Goal: Transaction & Acquisition: Purchase product/service

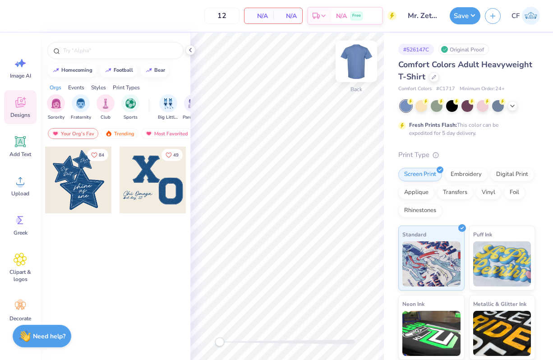
click at [356, 57] on img at bounding box center [356, 61] width 36 height 36
click at [117, 124] on div "Sorority Fraternity Club Sports Big Little Reveal Parent's Weekend Game Day Phi…" at bounding box center [116, 109] width 150 height 34
click at [117, 134] on div "Trending" at bounding box center [119, 133] width 37 height 11
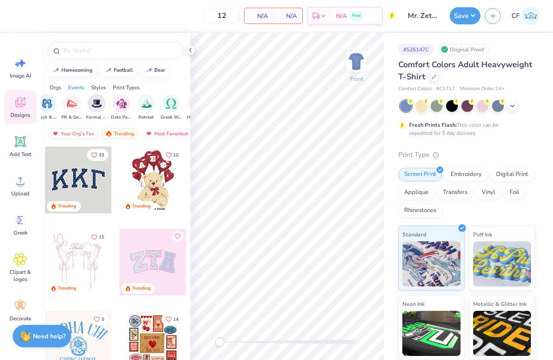
scroll to position [0, 215]
click at [128, 103] on img "filter for Date Parties & Socials" at bounding box center [127, 102] width 10 height 10
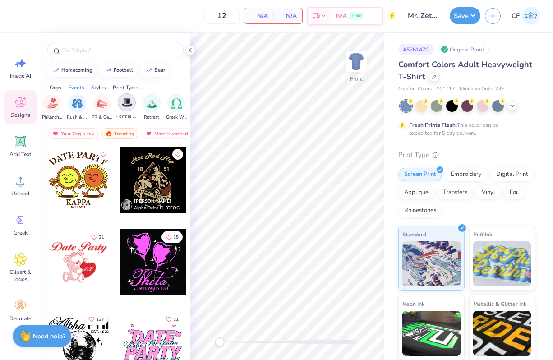
click at [126, 104] on img "filter for Formal & Semi" at bounding box center [127, 102] width 10 height 10
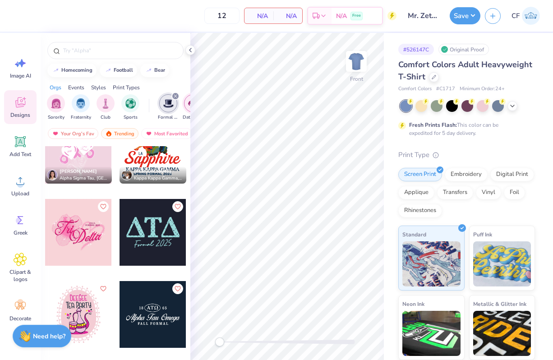
scroll to position [5613, 0]
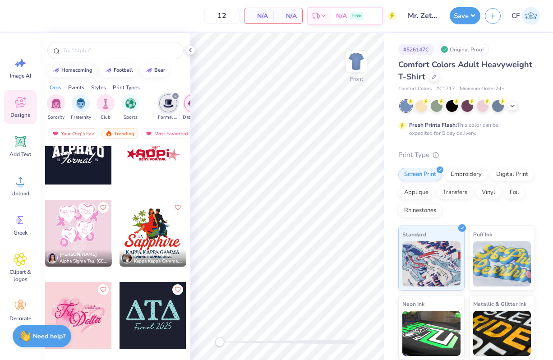
click at [170, 237] on div at bounding box center [153, 233] width 67 height 67
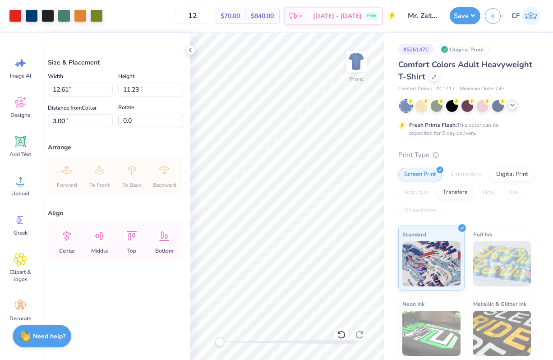
click at [513, 105] on icon at bounding box center [512, 105] width 7 height 7
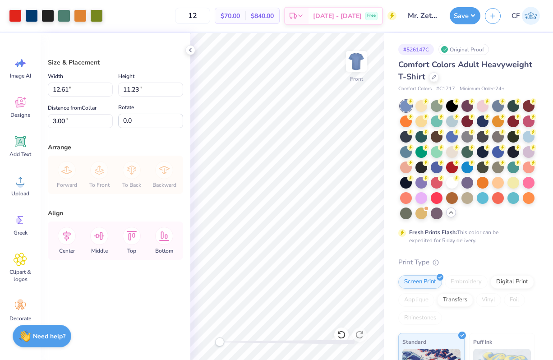
click at [453, 183] on div at bounding box center [452, 183] width 12 height 12
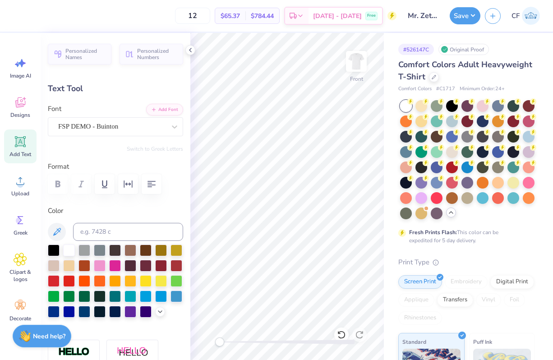
type textarea "Mr. Zeta"
type input "0.86"
type input "0.65"
type input "9.04"
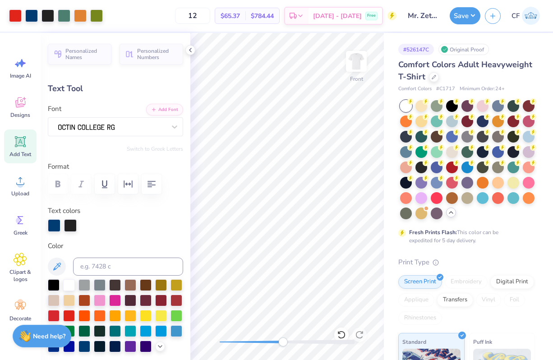
drag, startPoint x: 221, startPoint y: 343, endPoint x: 291, endPoint y: 346, distance: 70.4
click at [291, 346] on div at bounding box center [287, 341] width 135 height 9
type input "0.77"
type input "0.38"
type input "8.85"
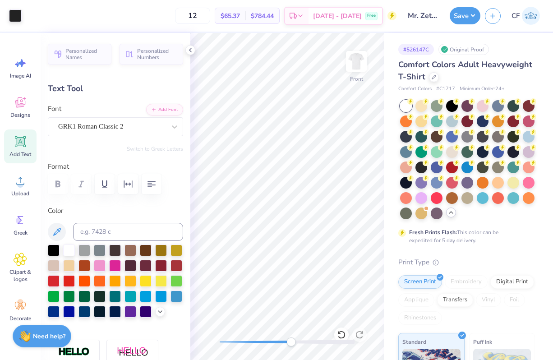
type input "13.2"
type textarea "zta"
type input "13.89"
type input "3.07"
type input "9.11"
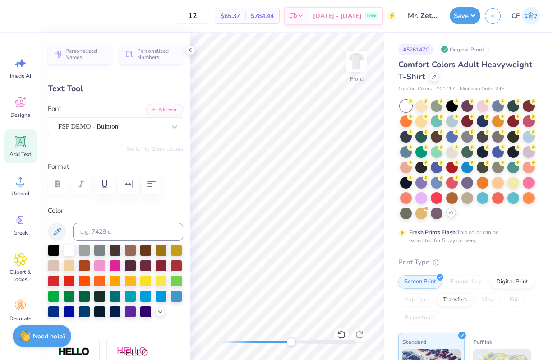
type input "0.0"
click at [220, 329] on div "Front" at bounding box center [287, 196] width 194 height 327
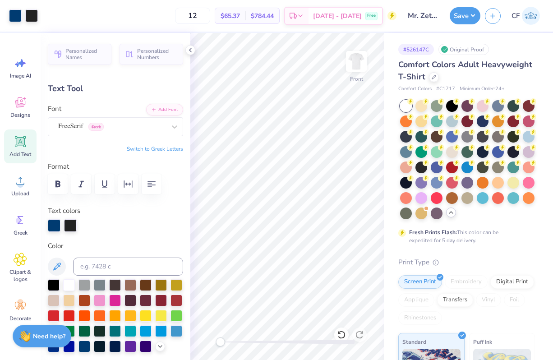
type input "12.06"
type input "0.79"
type input "12.49"
drag, startPoint x: 291, startPoint y: 342, endPoint x: 390, endPoint y: 188, distance: 183.8
click at [390, 188] on div "12 $65.37 Per Item $784.44 Total Est. Delivery Oct 11 - 14 Free Design Title Mr…" at bounding box center [276, 180] width 553 height 360
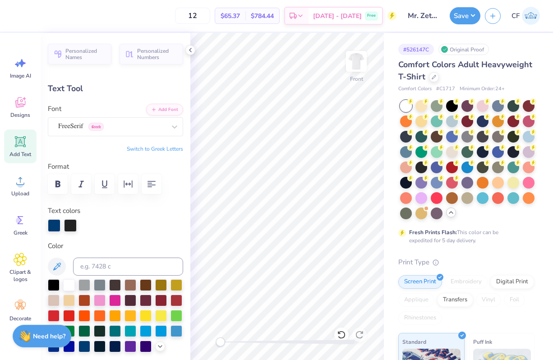
scroll to position [0, 1]
type textarea "FALL 2025"
click at [127, 181] on icon "button" at bounding box center [128, 184] width 11 height 11
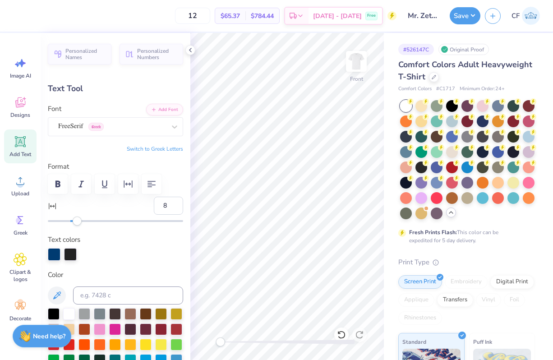
type input "9"
drag, startPoint x: 72, startPoint y: 219, endPoint x: 81, endPoint y: 220, distance: 8.7
click at [81, 220] on div "Accessibility label" at bounding box center [77, 221] width 9 height 9
type input "21"
drag, startPoint x: 81, startPoint y: 220, endPoint x: 95, endPoint y: 222, distance: 13.7
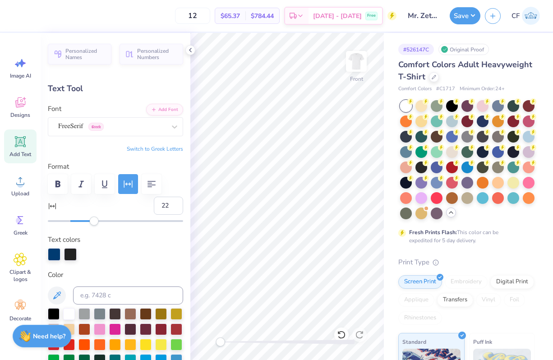
click at [95, 222] on div "Accessibility label" at bounding box center [94, 221] width 9 height 9
type input "23"
click at [96, 222] on div "Accessibility label" at bounding box center [95, 221] width 9 height 9
type input "8.55"
type input "0.55"
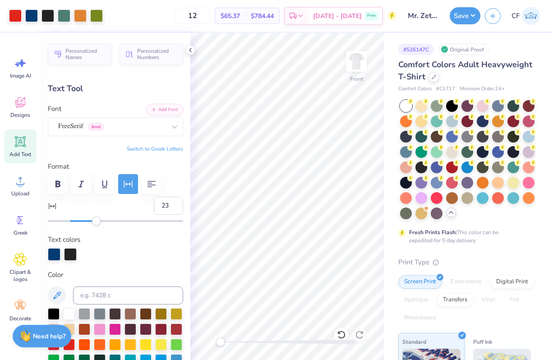
type input "13.68"
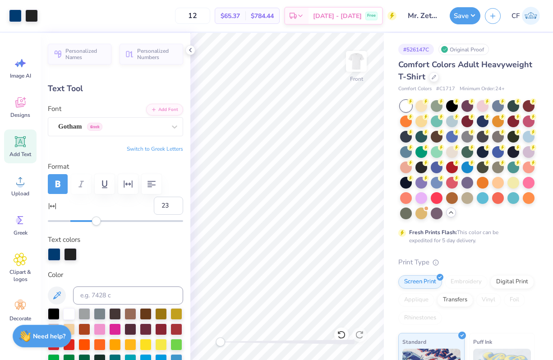
type input "0"
type input "7.22"
type input "0.80"
type input "12.49"
type input "23"
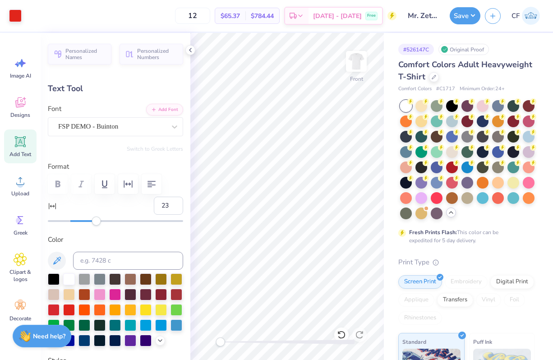
type input "13.89"
type input "3.07"
type input "9.11"
type input "0"
type input "12.78"
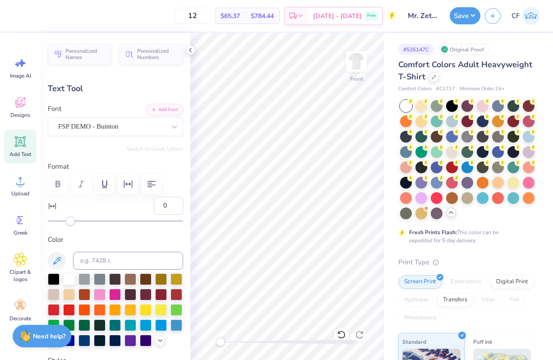
type input "2.83"
type input "9.36"
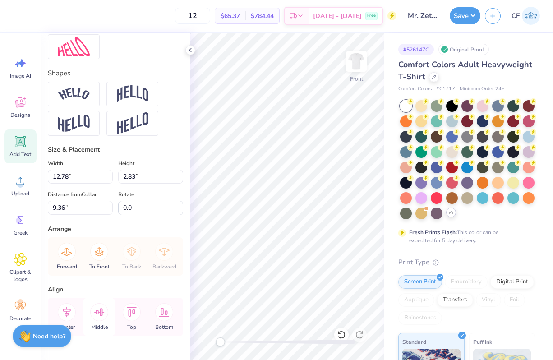
scroll to position [402, 0]
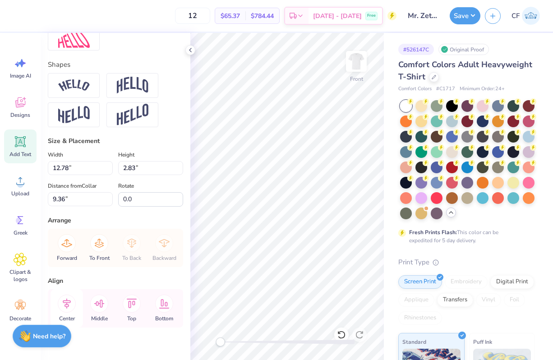
click at [61, 303] on icon at bounding box center [67, 304] width 18 height 18
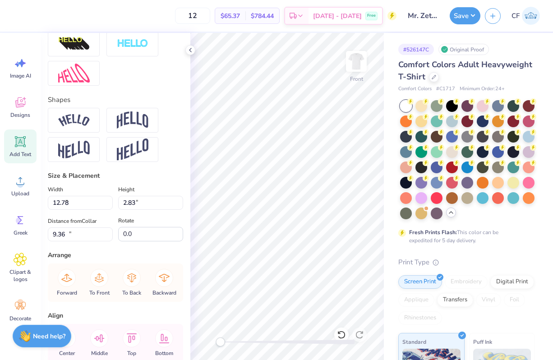
type input "7.22"
type input "0.80"
type input "12.40"
type input "23"
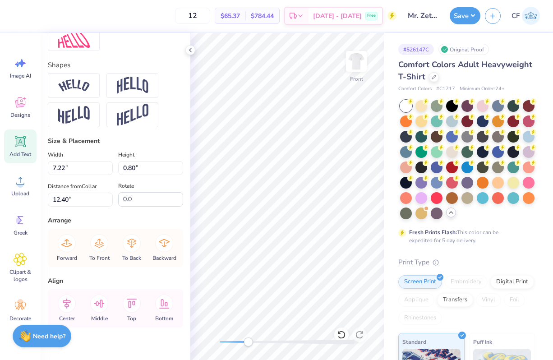
drag, startPoint x: 218, startPoint y: 344, endPoint x: 264, endPoint y: 343, distance: 46.0
click at [253, 343] on div "Accessibility label" at bounding box center [248, 341] width 9 height 9
drag, startPoint x: 263, startPoint y: 346, endPoint x: 230, endPoint y: 344, distance: 33.4
click at [230, 344] on div "Accessibility label" at bounding box center [233, 341] width 9 height 9
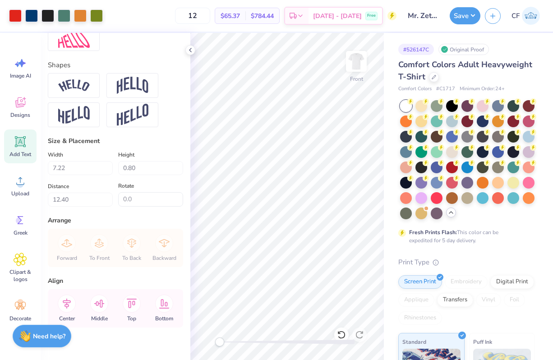
click at [206, 340] on div "Front" at bounding box center [287, 196] width 194 height 327
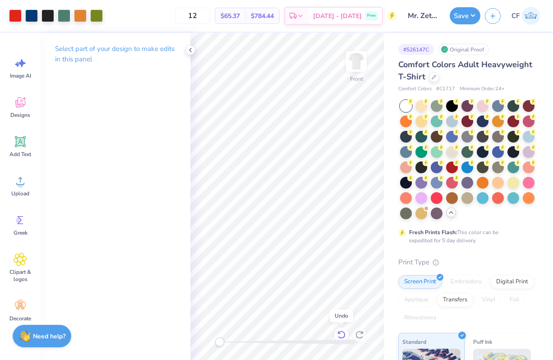
click at [342, 329] on div at bounding box center [341, 335] width 14 height 14
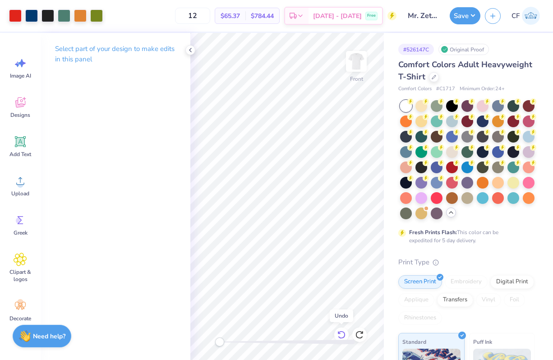
click at [342, 329] on div at bounding box center [341, 335] width 14 height 14
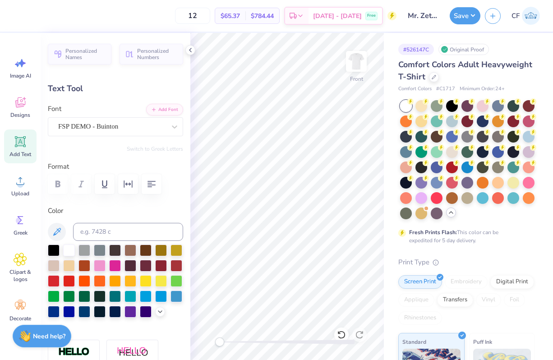
type input "13.89"
type input "3.07"
type input "9.11"
type input "12.25"
type input "2.71"
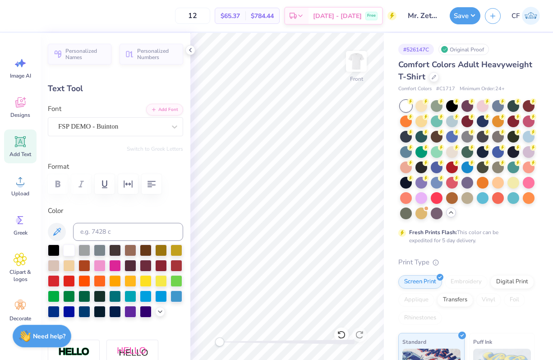
type input "9.42"
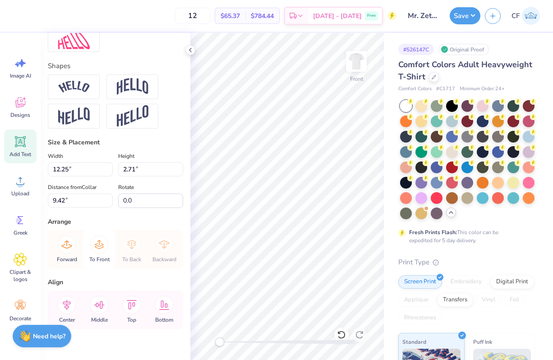
scroll to position [383, 0]
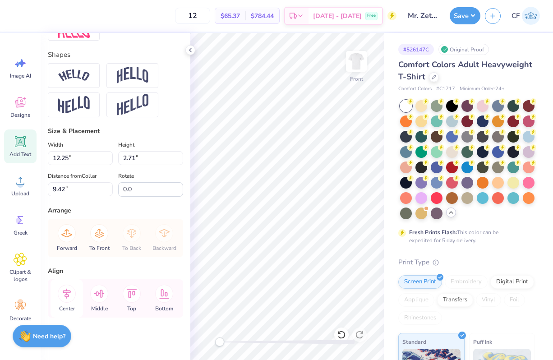
click at [71, 294] on icon at bounding box center [67, 294] width 18 height 18
type input "7.22"
type input "0.80"
type input "12.49"
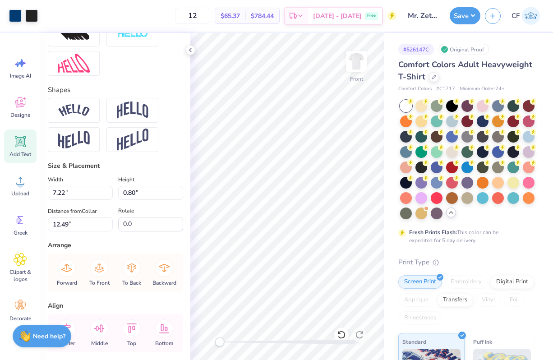
scroll to position [417, 0]
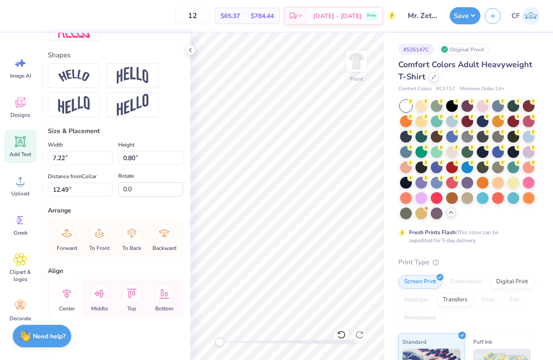
click at [69, 296] on icon at bounding box center [67, 294] width 8 height 10
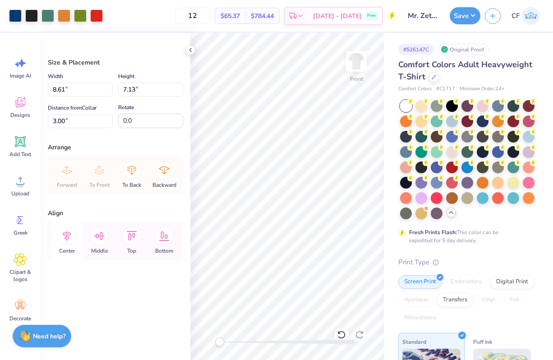
click at [65, 235] on icon at bounding box center [67, 236] width 8 height 10
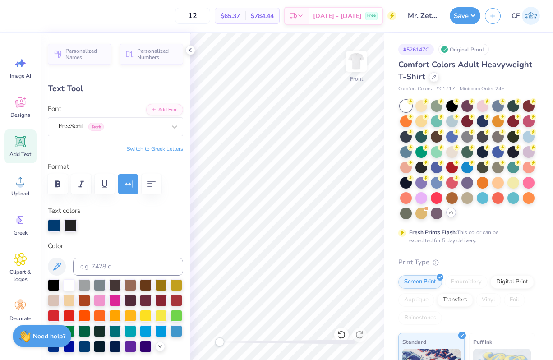
type input "8.55"
type input "0.55"
type input "18.92"
type textarea "S"
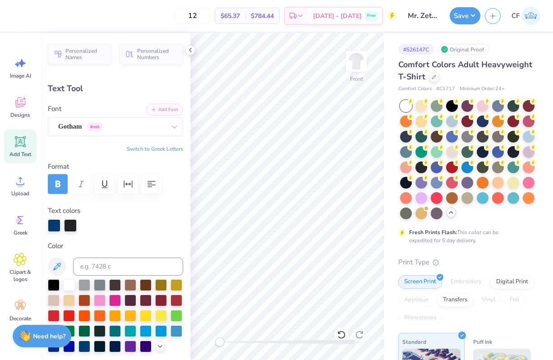
scroll to position [0, 5]
type textarea "FRAT X FRAT X FRAT X FRAT X FRAT"
type input "13.95"
type input "0.53"
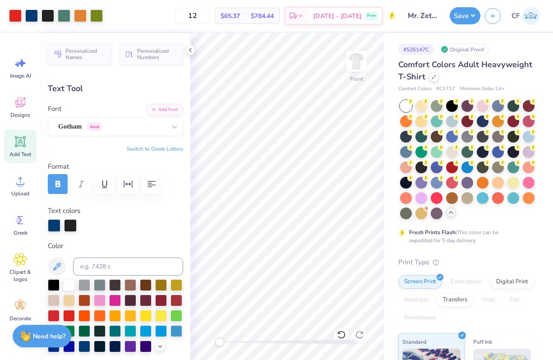
type input "13.21"
type input "12.71"
type input "0.48"
type input "12.94"
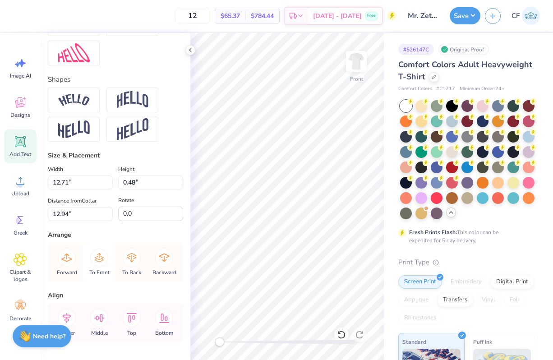
scroll to position [406, 0]
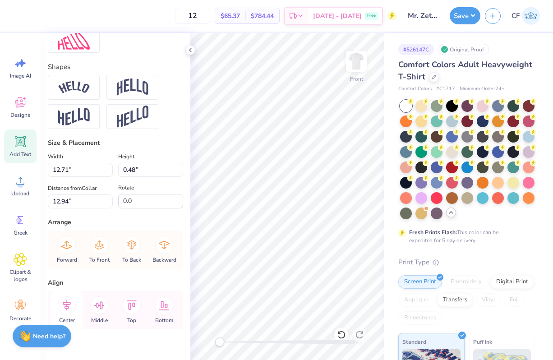
click at [65, 305] on icon at bounding box center [67, 305] width 18 height 18
type input "7.22"
type input "0.80"
type input "14.74"
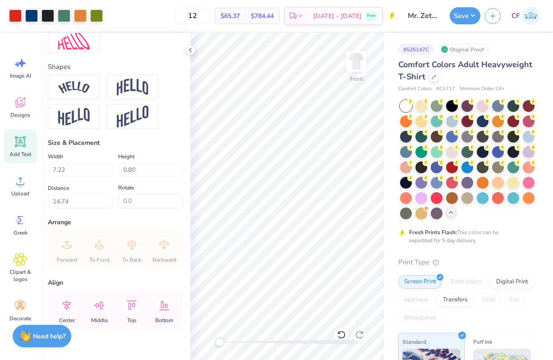
type input "4.60"
type input "0.51"
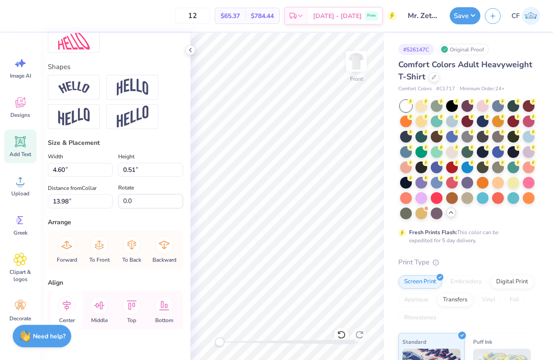
click at [66, 312] on icon at bounding box center [67, 305] width 18 height 18
click at [64, 305] on icon at bounding box center [67, 305] width 8 height 10
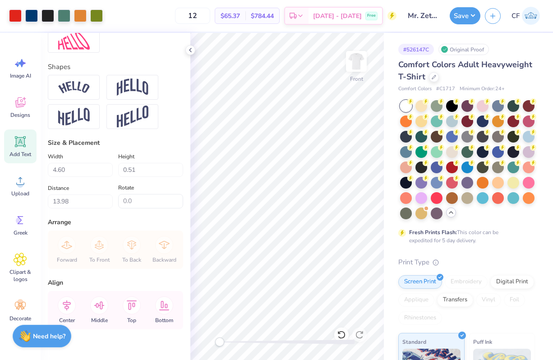
type input "13.75"
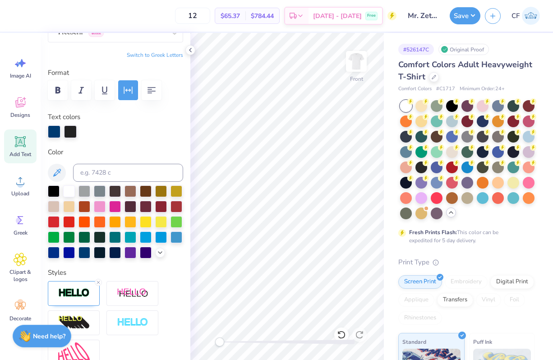
scroll to position [94, 0]
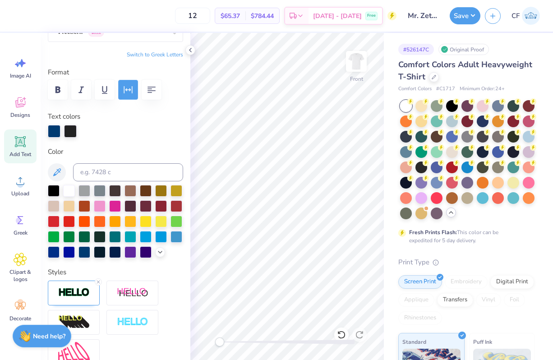
click at [128, 85] on icon "button" at bounding box center [128, 89] width 11 height 11
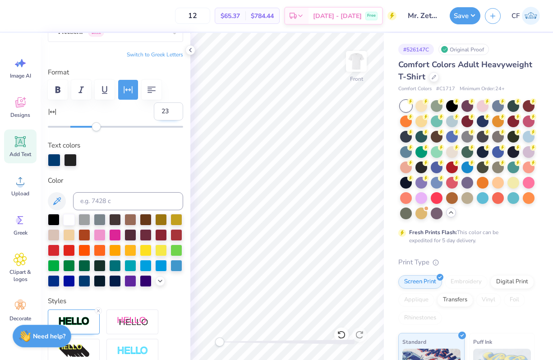
click at [162, 106] on input "23" at bounding box center [168, 111] width 29 height 18
type input "10"
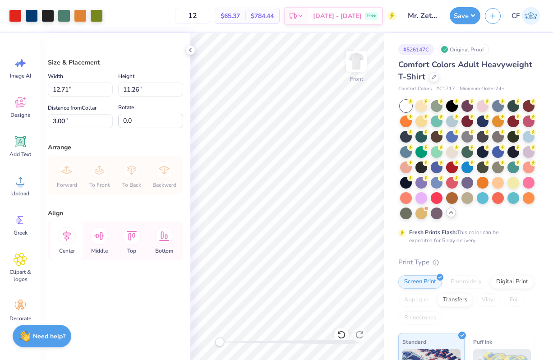
click at [67, 232] on icon at bounding box center [67, 236] width 18 height 18
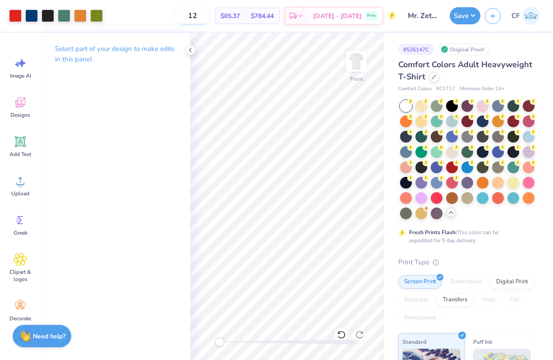
click at [208, 12] on input "12" at bounding box center [192, 16] width 35 height 16
click at [203, 16] on input "12" at bounding box center [192, 16] width 35 height 16
type input "24"
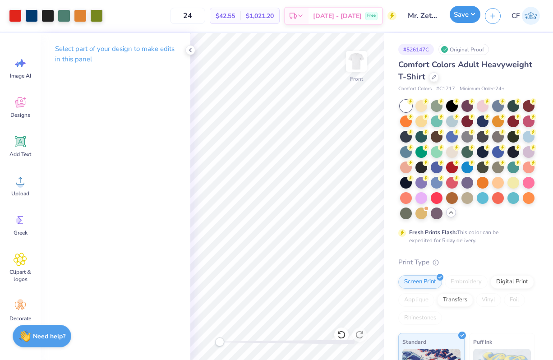
click at [463, 20] on button "Save" at bounding box center [465, 14] width 31 height 17
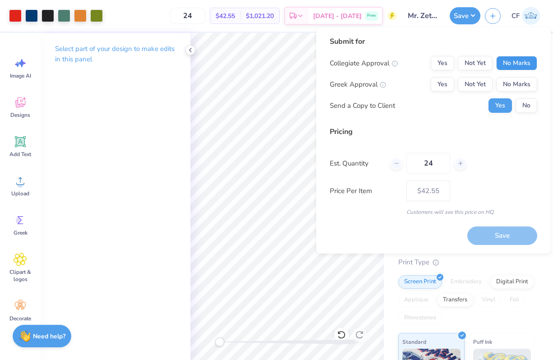
click at [519, 60] on button "No Marks" at bounding box center [516, 63] width 41 height 14
click at [445, 87] on button "Yes" at bounding box center [442, 84] width 23 height 14
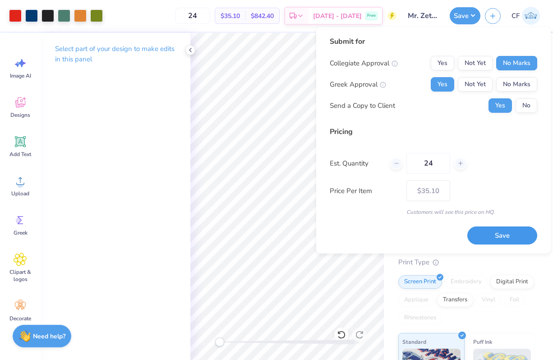
click at [499, 238] on button "Save" at bounding box center [502, 235] width 70 height 18
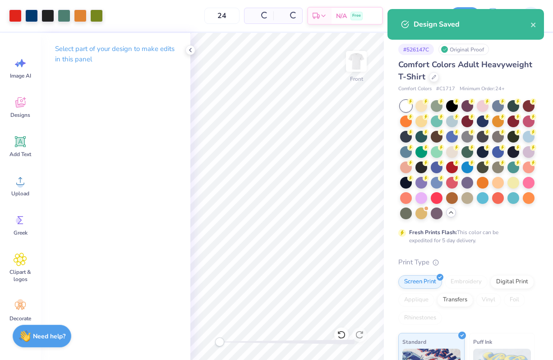
type input "$35.10"
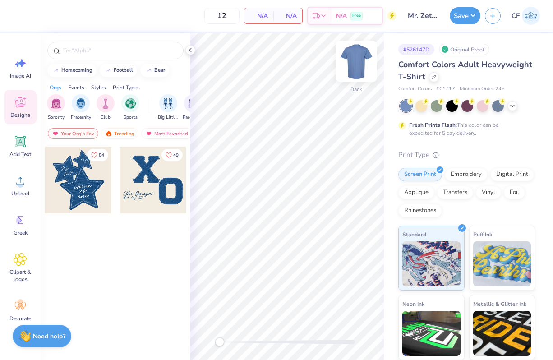
click at [360, 55] on img at bounding box center [356, 61] width 36 height 36
click at [514, 107] on icon at bounding box center [512, 105] width 7 height 7
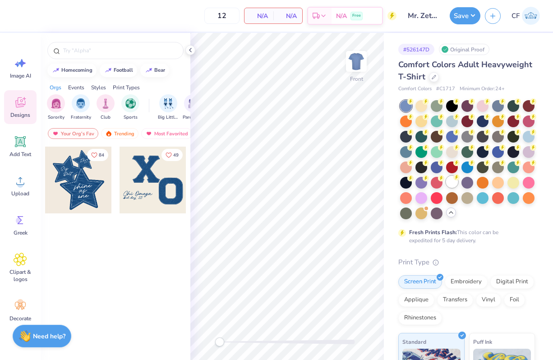
click at [453, 183] on div at bounding box center [452, 182] width 12 height 12
click at [115, 131] on div "Trending" at bounding box center [119, 133] width 37 height 11
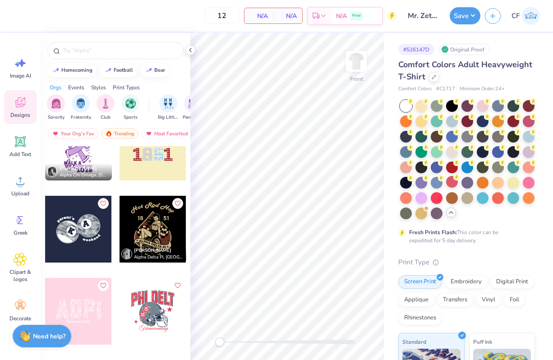
scroll to position [6357, 0]
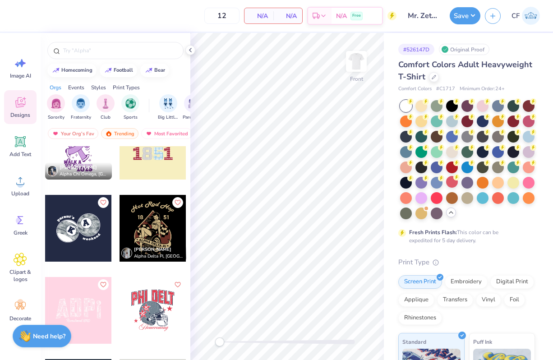
click at [154, 240] on div at bounding box center [153, 228] width 67 height 67
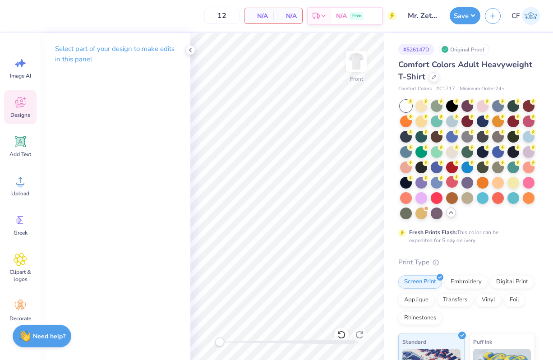
click at [19, 106] on icon at bounding box center [20, 103] width 9 height 7
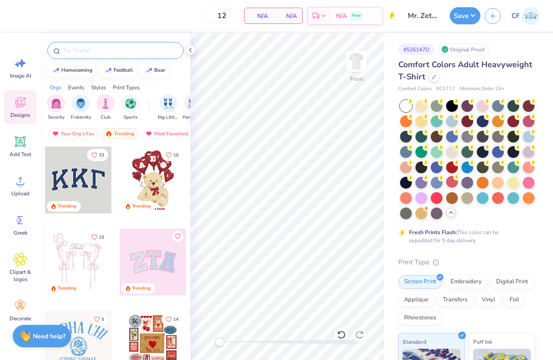
click at [80, 57] on div at bounding box center [115, 50] width 136 height 17
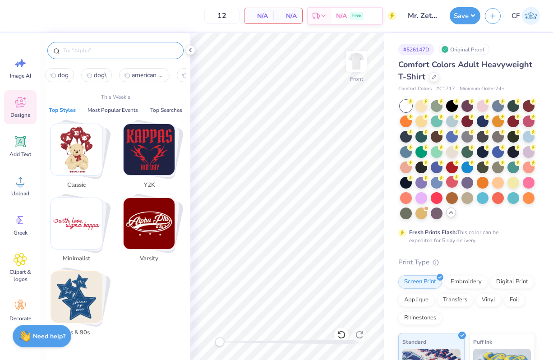
click at [81, 54] on input "text" at bounding box center [119, 50] width 115 height 9
type input "k"
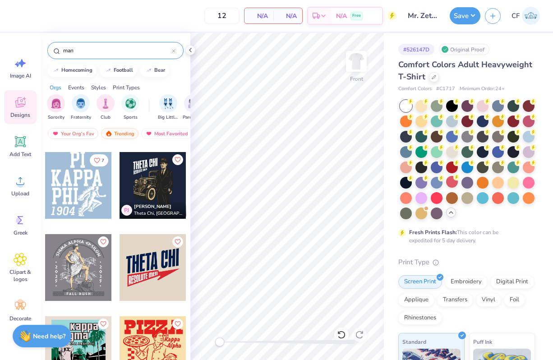
scroll to position [79, 0]
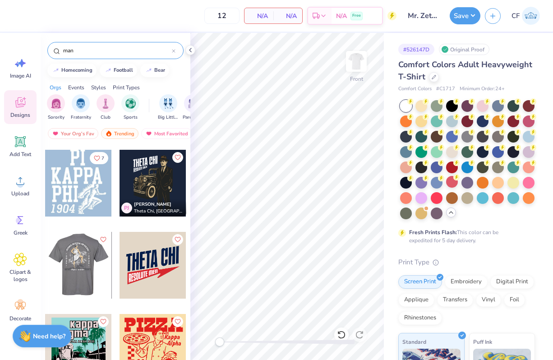
type input "man"
click at [75, 269] on div at bounding box center [78, 265] width 67 height 67
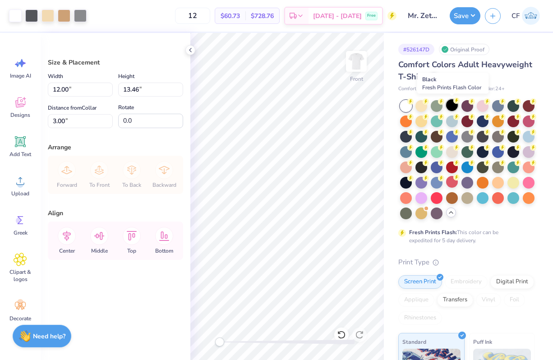
click at [450, 106] on div at bounding box center [452, 105] width 12 height 12
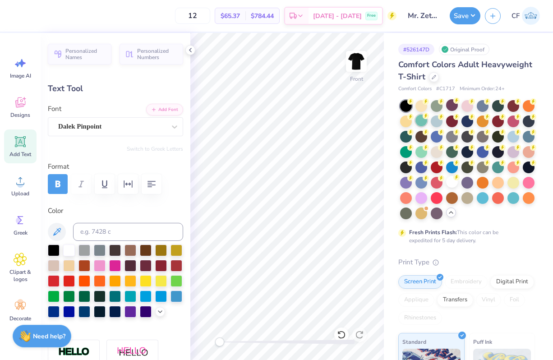
scroll to position [0, 0]
type textarea "M"
type textarea "ZETA TAU ALPHA"
type input "7.84"
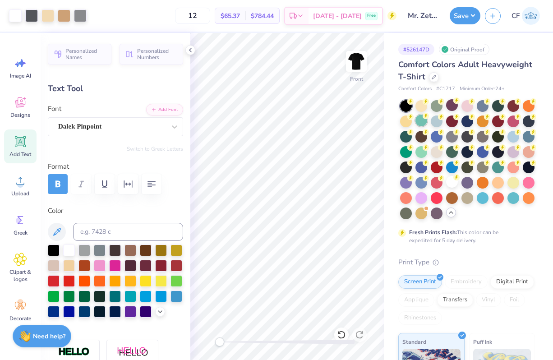
type input "3.00"
type input "3.78"
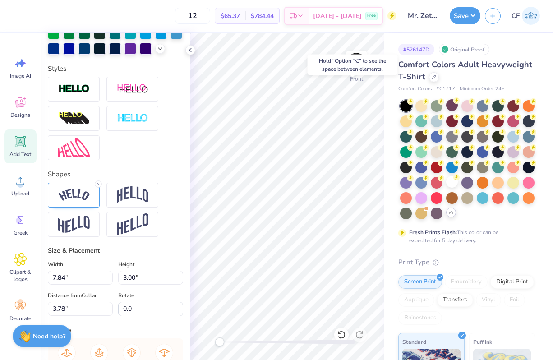
scroll to position [267, 0]
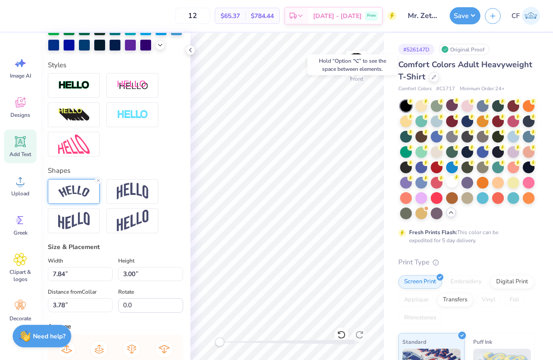
click at [70, 189] on img at bounding box center [74, 191] width 32 height 12
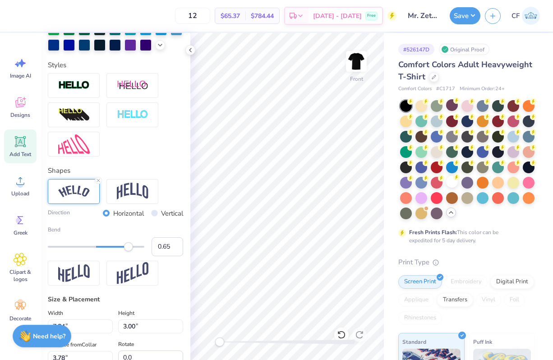
type input "0.64"
drag, startPoint x: 134, startPoint y: 247, endPoint x: 127, endPoint y: 247, distance: 6.3
click at [127, 247] on div "Accessibility label" at bounding box center [128, 246] width 9 height 9
type input "0.55"
click at [123, 249] on div "Accessibility label" at bounding box center [122, 246] width 9 height 9
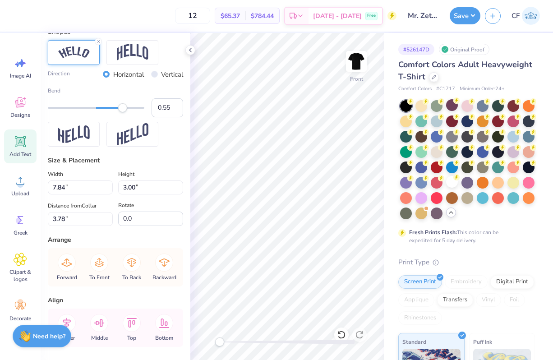
scroll to position [438, 0]
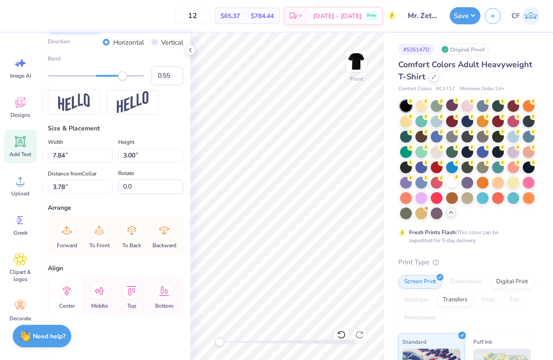
click at [64, 291] on icon at bounding box center [67, 291] width 18 height 18
type input "7.47"
type input "1.87"
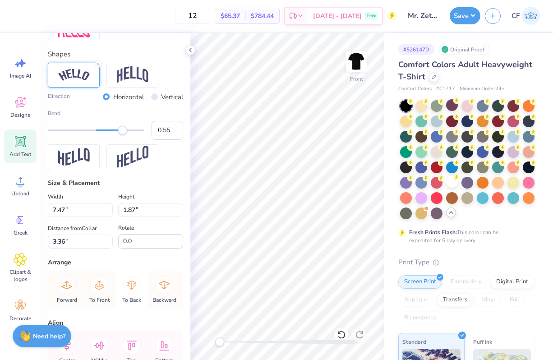
scroll to position [362, 0]
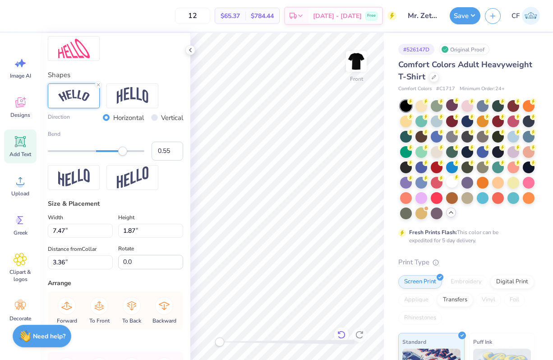
click at [341, 330] on div at bounding box center [341, 335] width 14 height 14
click at [340, 333] on icon at bounding box center [341, 334] width 9 height 9
type input "3.73"
click at [341, 336] on icon at bounding box center [341, 334] width 9 height 9
type input "7.62"
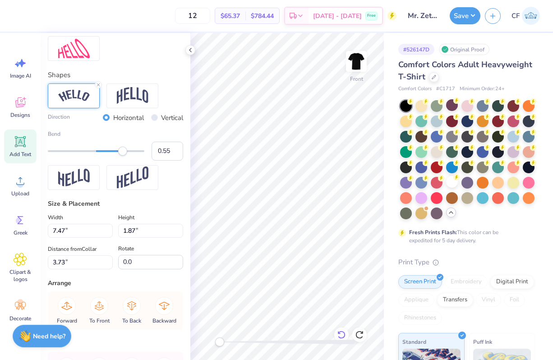
type input "2.24"
type input "3.54"
type input "0.64"
click at [341, 336] on icon at bounding box center [341, 334] width 9 height 9
type input "3.77"
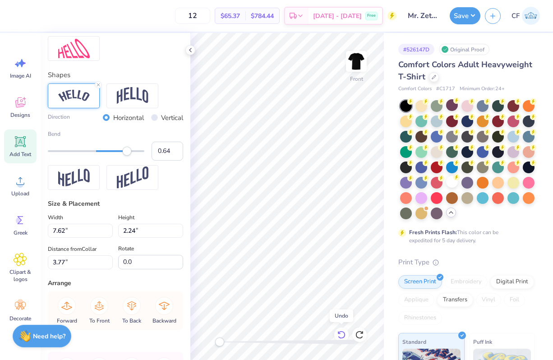
click at [341, 336] on icon at bounding box center [341, 334] width 9 height 9
type input "7.84"
type input "3.00"
type input "3.39"
type input "0.80"
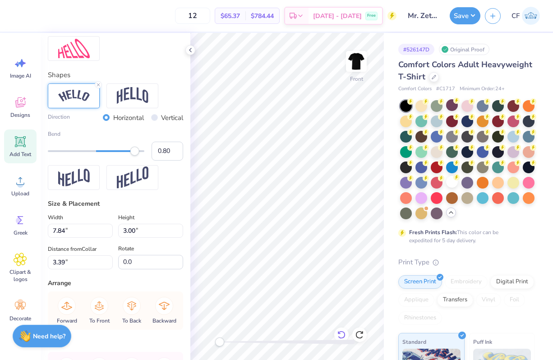
click at [344, 331] on icon at bounding box center [341, 334] width 9 height 9
type input "3.78"
click at [360, 335] on icon at bounding box center [359, 334] width 9 height 9
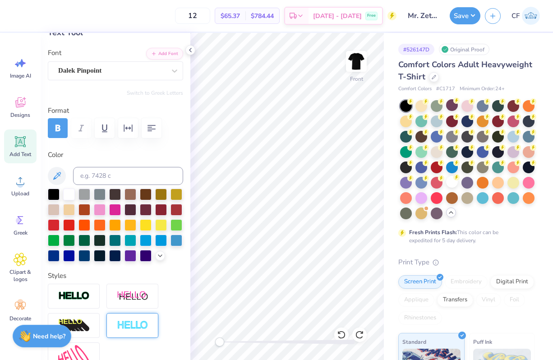
scroll to position [35, 0]
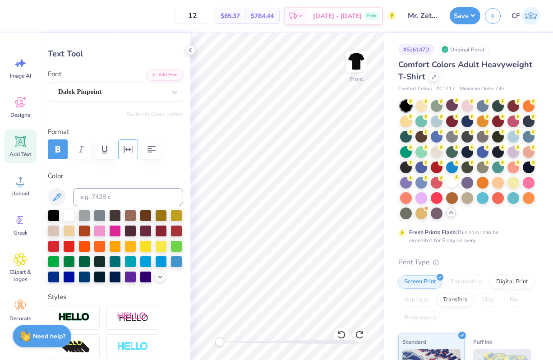
click at [131, 148] on icon "button" at bounding box center [128, 149] width 11 height 11
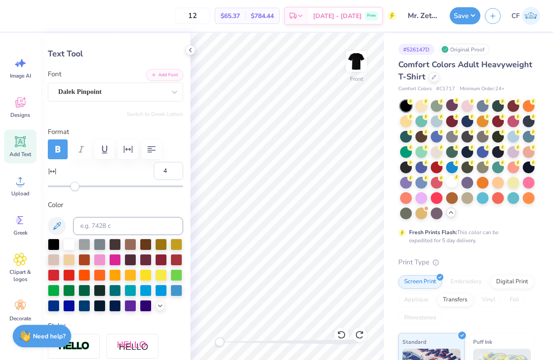
type input "5"
drag, startPoint x: 70, startPoint y: 186, endPoint x: 76, endPoint y: 188, distance: 6.0
click at [76, 188] on div "Accessibility label" at bounding box center [76, 186] width 9 height 9
type input "10"
drag, startPoint x: 76, startPoint y: 188, endPoint x: 82, endPoint y: 188, distance: 5.9
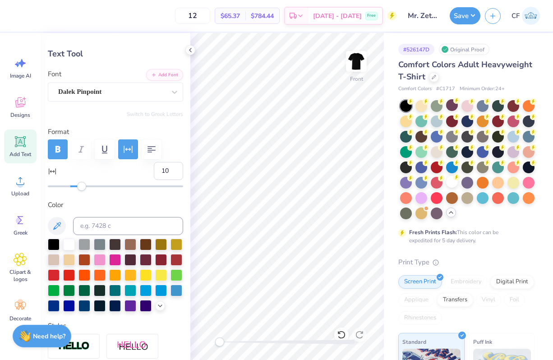
click at [82, 188] on div "Accessibility label" at bounding box center [81, 186] width 9 height 9
type input "16"
drag, startPoint x: 82, startPoint y: 188, endPoint x: 89, endPoint y: 188, distance: 6.8
click at [88, 188] on div "Accessibility label" at bounding box center [83, 186] width 9 height 9
type input "20"
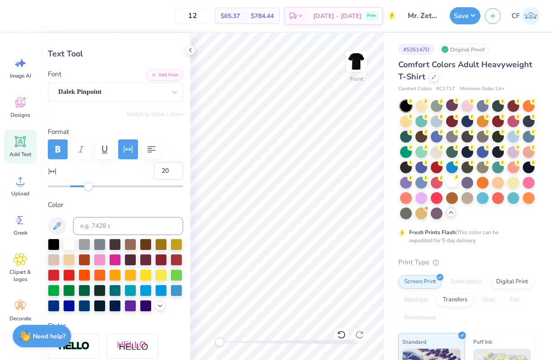
click at [92, 189] on div "Accessibility label" at bounding box center [88, 186] width 9 height 9
type input "25"
click at [98, 185] on div "Accessibility label" at bounding box center [98, 186] width 9 height 9
type input "10.59"
type input "3.94"
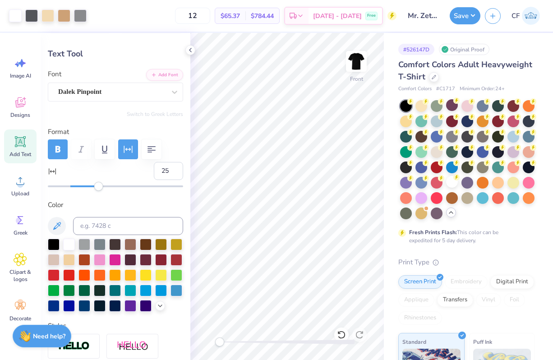
type input "3.30"
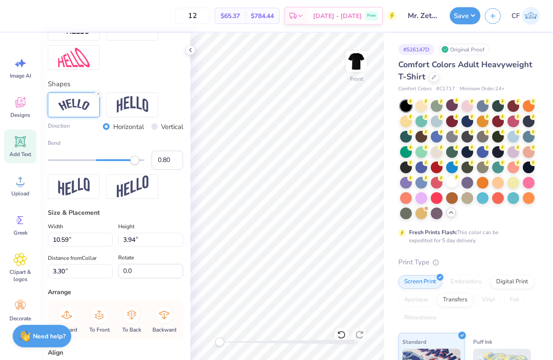
scroll to position [467, 0]
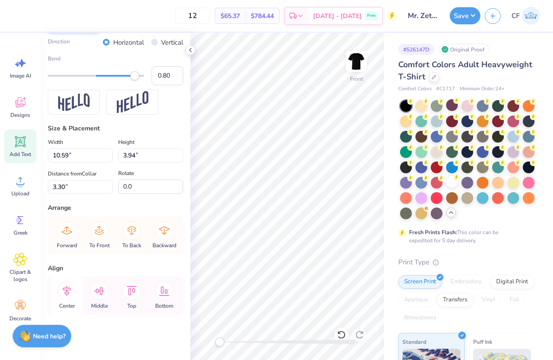
click at [67, 291] on icon at bounding box center [67, 291] width 8 height 10
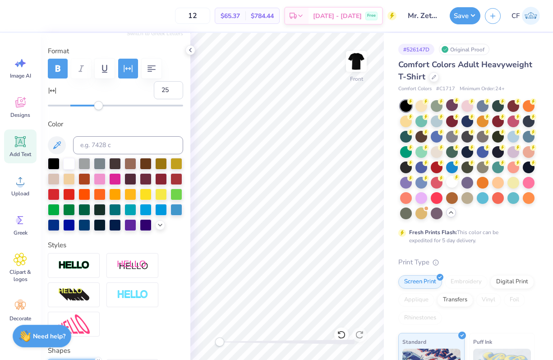
scroll to position [108, 0]
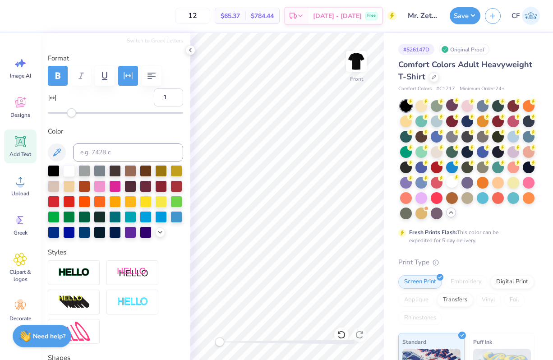
type input "0"
drag, startPoint x: 100, startPoint y: 113, endPoint x: 70, endPoint y: 113, distance: 29.8
click at [70, 113] on div "Accessibility label" at bounding box center [70, 112] width 9 height 9
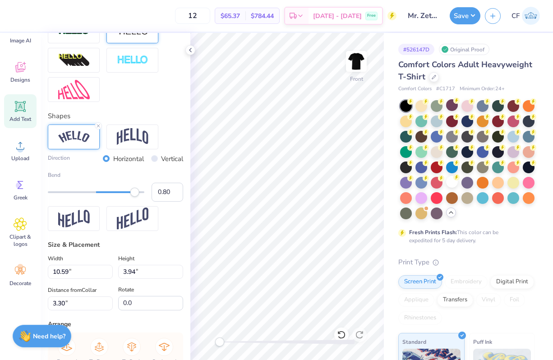
scroll to position [352, 0]
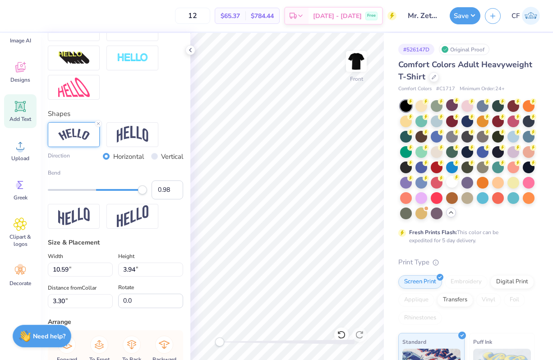
type input "1.00"
drag, startPoint x: 134, startPoint y: 189, endPoint x: 165, endPoint y: 192, distance: 31.3
click at [165, 192] on div "Bend 1.00" at bounding box center [115, 184] width 135 height 31
type input "0.65"
drag, startPoint x: 144, startPoint y: 191, endPoint x: 128, endPoint y: 191, distance: 16.7
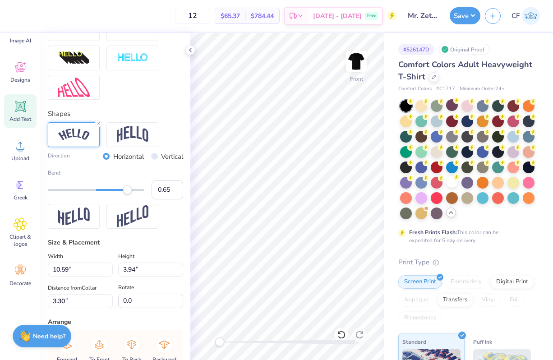
click at [128, 191] on div "Accessibility label" at bounding box center [127, 189] width 9 height 9
type input "0.59"
click at [125, 190] on div "Accessibility label" at bounding box center [124, 189] width 9 height 9
drag, startPoint x: 222, startPoint y: 342, endPoint x: 233, endPoint y: 342, distance: 10.8
click at [233, 342] on div "Accessibility label" at bounding box center [232, 341] width 9 height 9
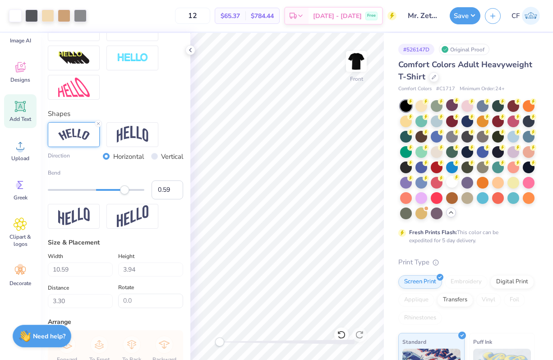
click at [216, 345] on div "Front" at bounding box center [287, 196] width 194 height 327
type input "5.50"
type input "0.68"
type input "15.62"
type input "25"
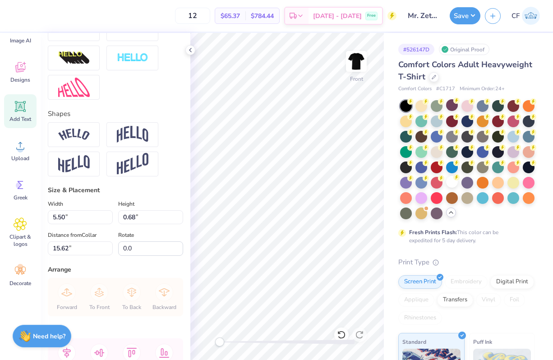
type textarea "R"
type textarea "MR. ZETA 2025"
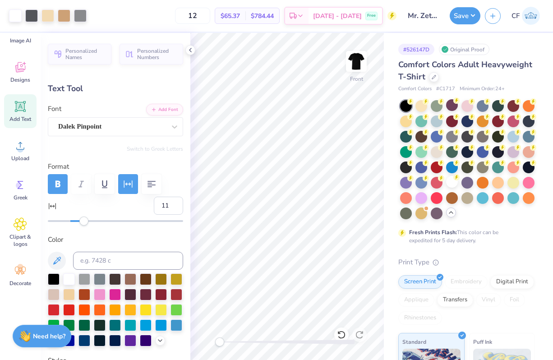
type input "10"
drag, startPoint x: 98, startPoint y: 219, endPoint x: 83, endPoint y: 220, distance: 15.4
click at [83, 220] on div "Accessibility label" at bounding box center [81, 221] width 9 height 9
type input "6.64"
type input "0.69"
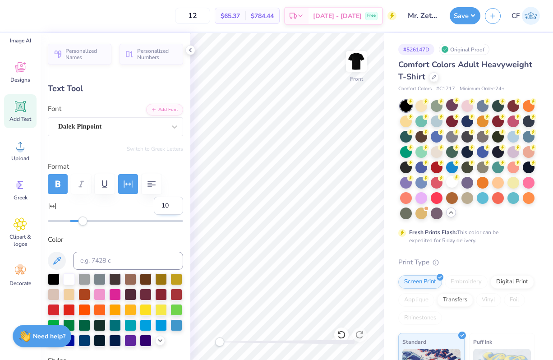
click at [175, 206] on input "10" at bounding box center [168, 206] width 29 height 18
click at [175, 206] on input "9" at bounding box center [168, 206] width 29 height 18
click at [175, 206] on input "8" at bounding box center [168, 206] width 29 height 18
click at [175, 206] on input "7" at bounding box center [168, 206] width 29 height 18
click at [175, 208] on input "6" at bounding box center [168, 206] width 29 height 18
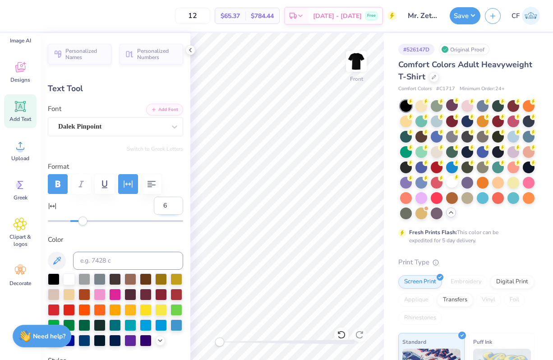
type input "5"
click at [175, 208] on input "5" at bounding box center [168, 206] width 29 height 18
type input "6.08"
type textarea "MR. [GEOGRAPHIC_DATA]"
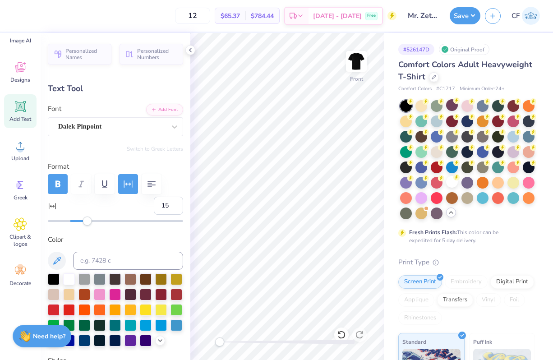
type input "16"
drag, startPoint x: 73, startPoint y: 219, endPoint x: 88, endPoint y: 223, distance: 15.9
click at [88, 223] on div "Accessibility label" at bounding box center [87, 221] width 9 height 9
type input "25"
drag, startPoint x: 88, startPoint y: 223, endPoint x: 98, endPoint y: 223, distance: 10.4
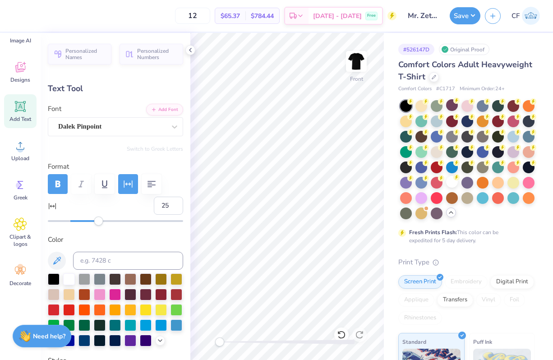
click at [98, 223] on div "Accessibility label" at bounding box center [98, 221] width 9 height 9
type input "32"
drag, startPoint x: 98, startPoint y: 223, endPoint x: 106, endPoint y: 224, distance: 8.1
click at [106, 224] on div "Accessibility label" at bounding box center [106, 221] width 9 height 9
type input "39"
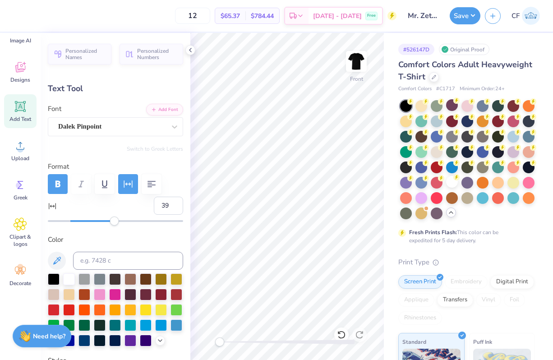
drag, startPoint x: 106, startPoint y: 224, endPoint x: 114, endPoint y: 224, distance: 7.7
click at [114, 224] on div "Accessibility label" at bounding box center [114, 221] width 9 height 9
type input "5.44"
type input "0.68"
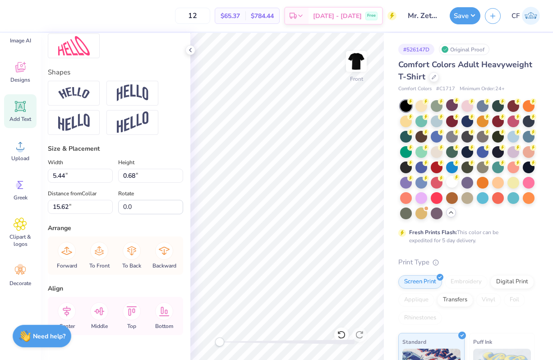
scroll to position [409, 0]
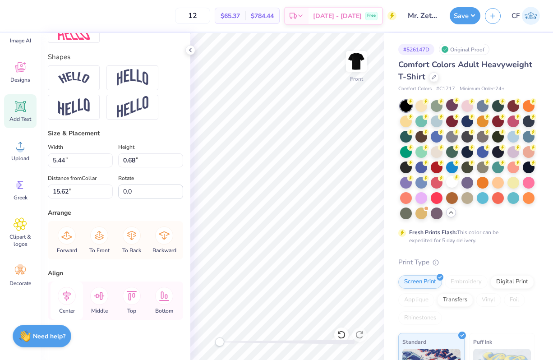
click at [69, 295] on icon at bounding box center [67, 296] width 8 height 10
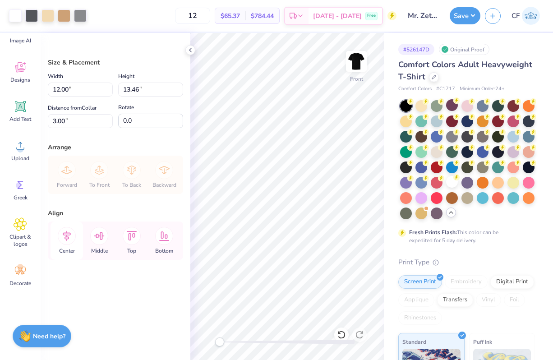
click at [67, 236] on icon at bounding box center [67, 236] width 18 height 18
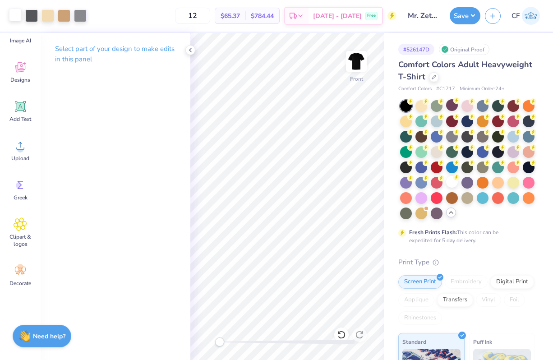
click at [16, 20] on div at bounding box center [15, 15] width 13 height 13
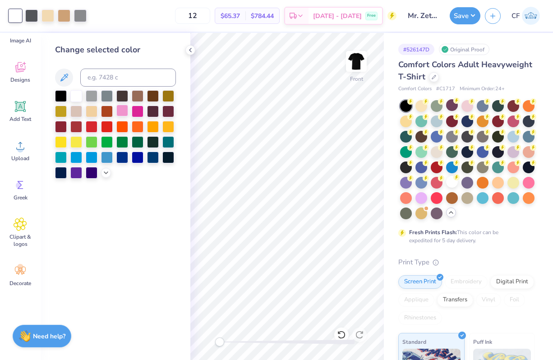
click at [118, 111] on div at bounding box center [122, 111] width 12 height 12
click at [343, 333] on icon at bounding box center [341, 334] width 9 height 9
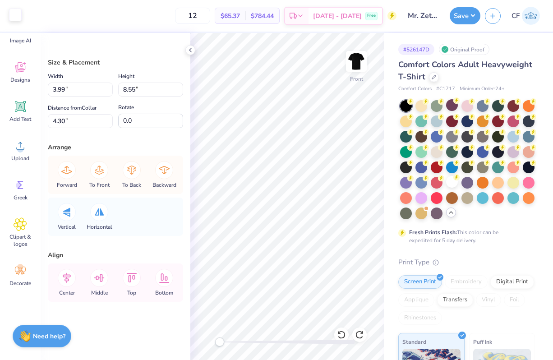
click at [16, 16] on div at bounding box center [15, 15] width 13 height 13
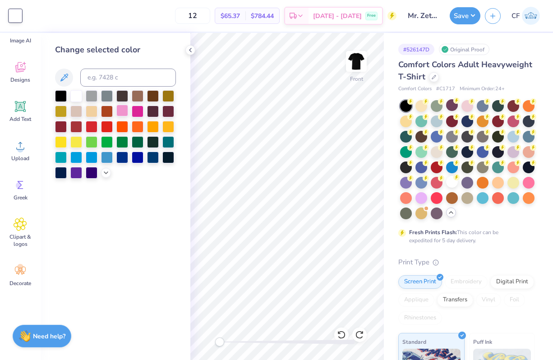
click at [120, 112] on div at bounding box center [122, 111] width 12 height 12
click at [342, 331] on icon at bounding box center [341, 335] width 8 height 8
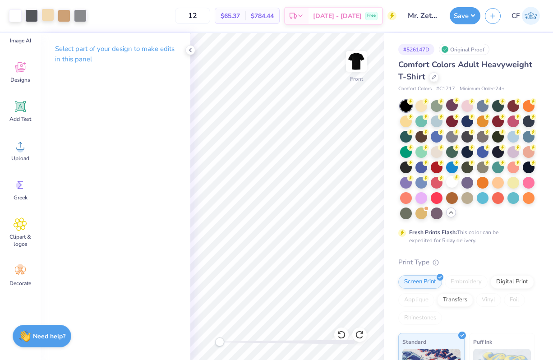
click at [47, 17] on div at bounding box center [48, 15] width 13 height 13
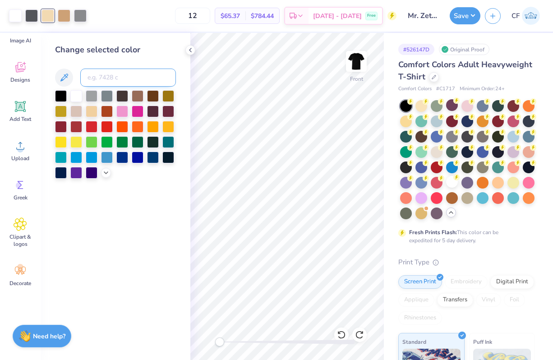
click at [100, 77] on input at bounding box center [128, 78] width 96 height 18
type input "728"
click at [341, 334] on icon at bounding box center [341, 334] width 9 height 9
click at [45, 14] on div at bounding box center [48, 15] width 13 height 13
click at [121, 75] on input at bounding box center [128, 78] width 96 height 18
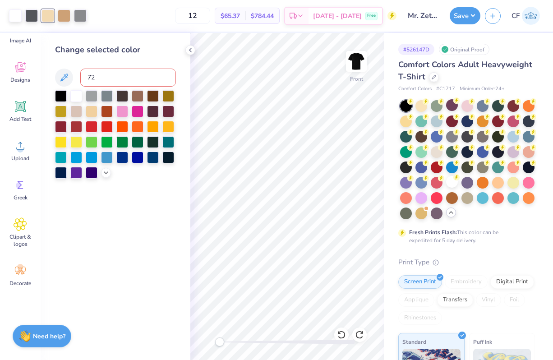
type input "728"
click at [462, 22] on button "Save" at bounding box center [465, 14] width 31 height 17
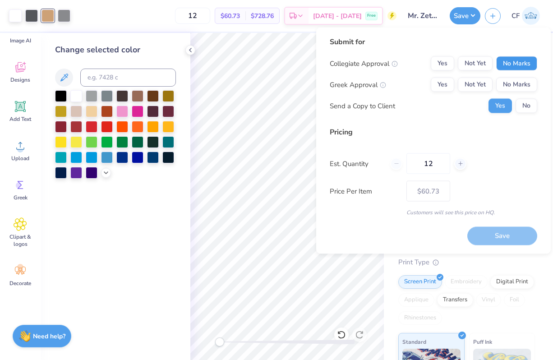
click at [525, 65] on button "No Marks" at bounding box center [516, 63] width 41 height 14
click at [448, 86] on button "Yes" at bounding box center [442, 85] width 23 height 14
type input "$50.09"
click at [429, 163] on input "12" at bounding box center [429, 163] width 44 height 21
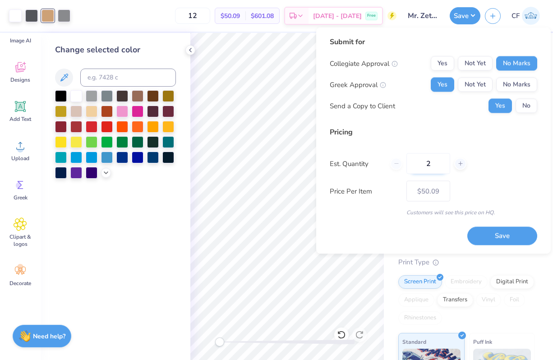
type input "24"
type input "$32.04"
type input "24"
click at [511, 240] on button "Save" at bounding box center [502, 235] width 70 height 18
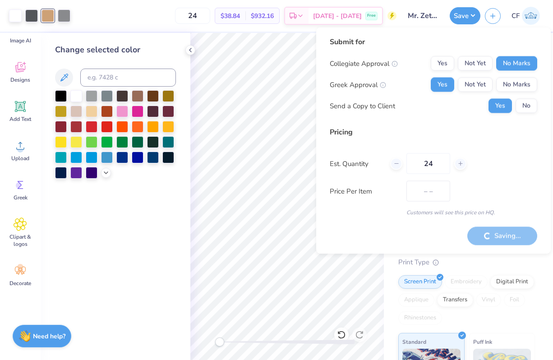
type input "$32.04"
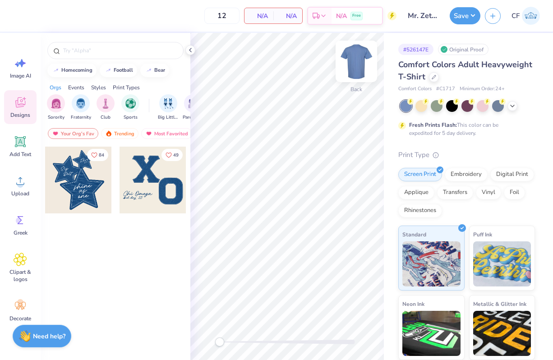
click at [362, 58] on img at bounding box center [356, 61] width 36 height 36
click at [516, 105] on icon at bounding box center [512, 105] width 7 height 7
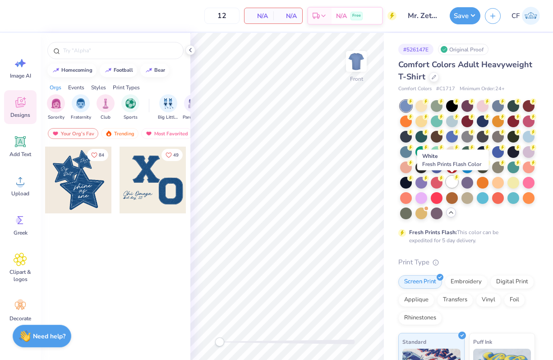
click at [451, 183] on div at bounding box center [452, 182] width 12 height 12
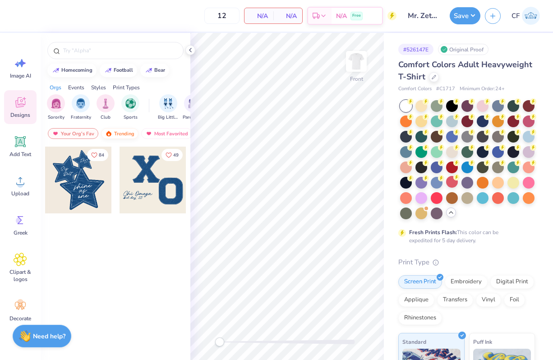
click at [118, 129] on div "Trending" at bounding box center [119, 133] width 37 height 11
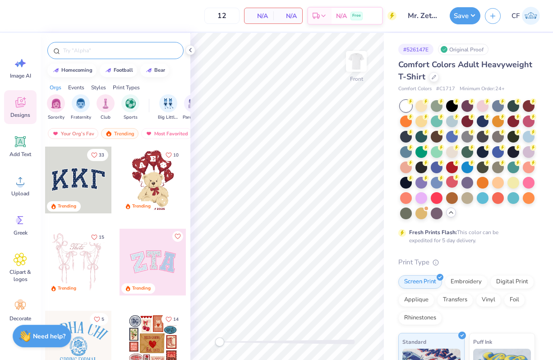
click at [126, 51] on input "text" at bounding box center [119, 50] width 115 height 9
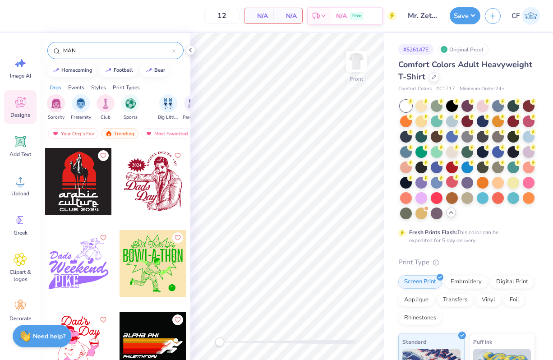
scroll to position [1148, 0]
click at [88, 48] on input "MAN" at bounding box center [117, 50] width 110 height 9
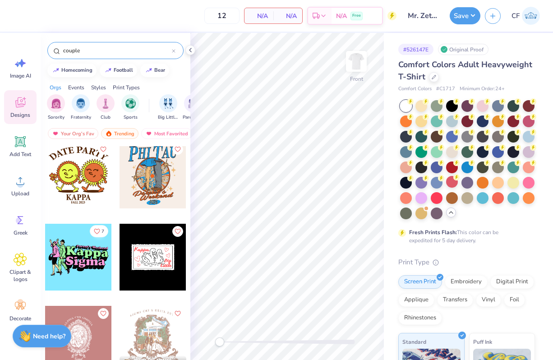
scroll to position [0, 0]
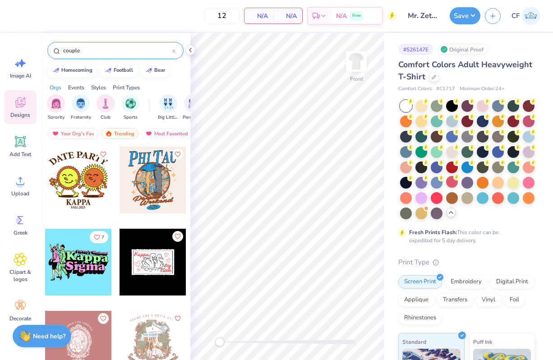
type input "couple"
click at [153, 203] on div at bounding box center [153, 180] width 67 height 67
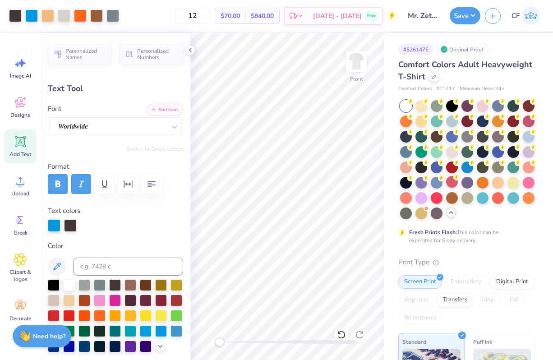
type input "0.0"
type input "2.36"
type input "3.73"
type input "3.24"
type input "0.0"
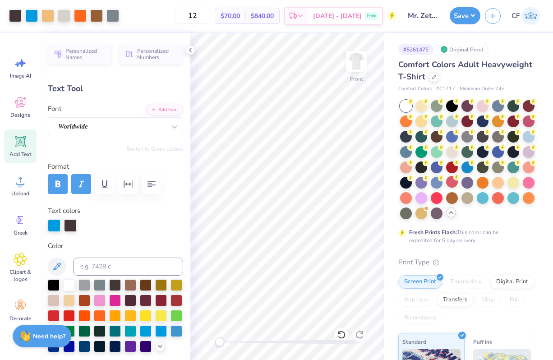
type input "2.33"
type input "3.77"
type input "3.00"
type input "0.0"
type input "3.84"
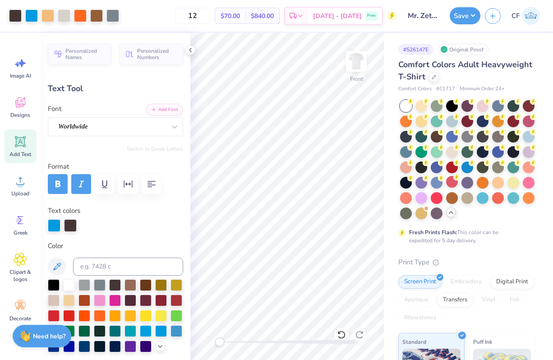
type input "2.92"
type input "3.25"
type input "0.0"
type input "3.19"
type input "2.88"
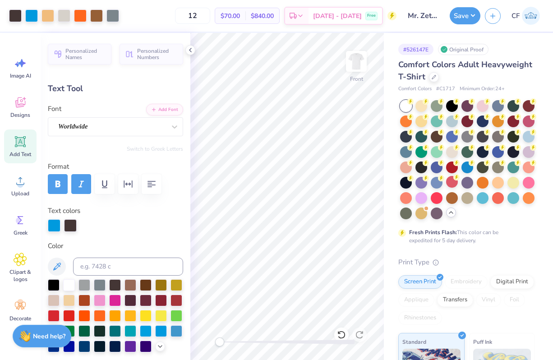
type input "3.48"
type input "-2.8"
type textarea "MR. ZETA"
type input "0.0"
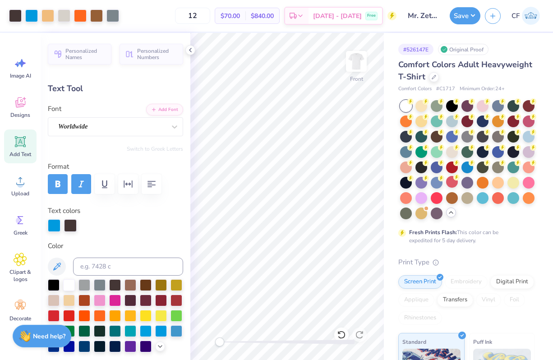
type input "12.70"
type input "3.35"
type input "3.22"
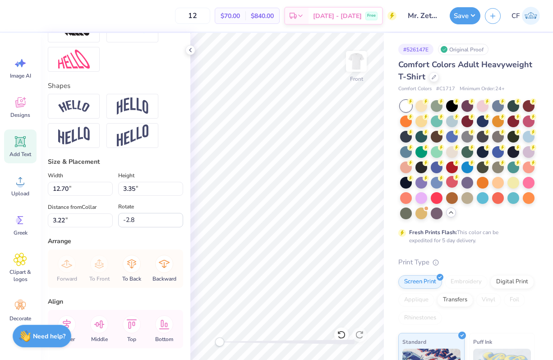
scroll to position [420, 0]
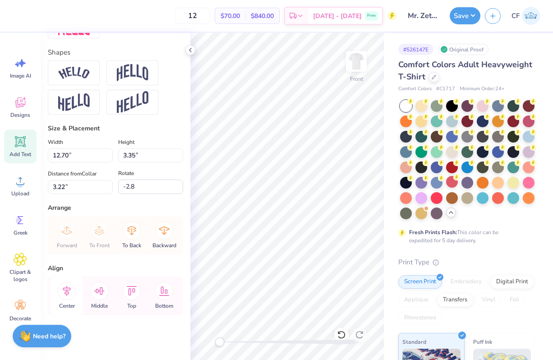
click at [63, 290] on icon at bounding box center [67, 291] width 8 height 10
click at [66, 291] on icon at bounding box center [67, 291] width 8 height 10
type input "0.0"
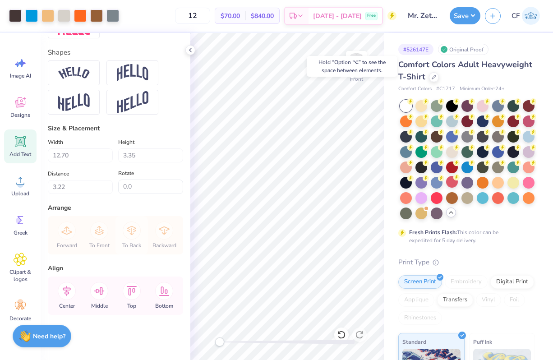
type input "8.02"
type input "2.05"
type input "14.21"
type input "-4.3"
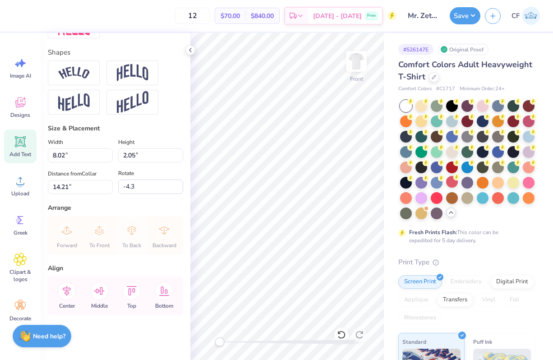
type input "7.99"
type input "1.75"
type input "13.57"
type textarea "Fall"
type input "8.02"
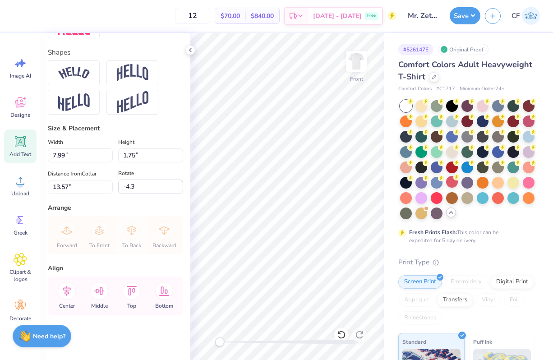
type input "2.05"
type input "14.21"
type textarea "2"
type input "0.0"
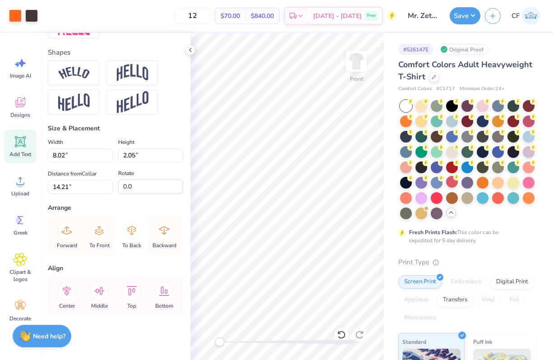
type input "3.72"
type input "1.72"
type input "13.50"
type input "0.0"
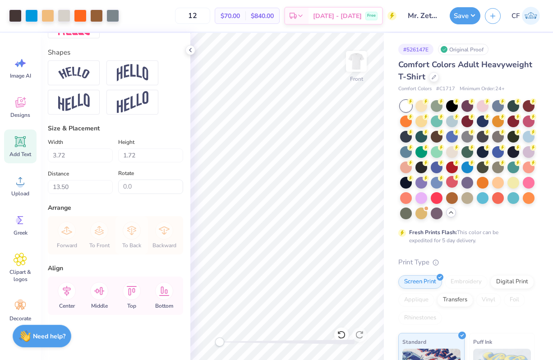
type input "14.27"
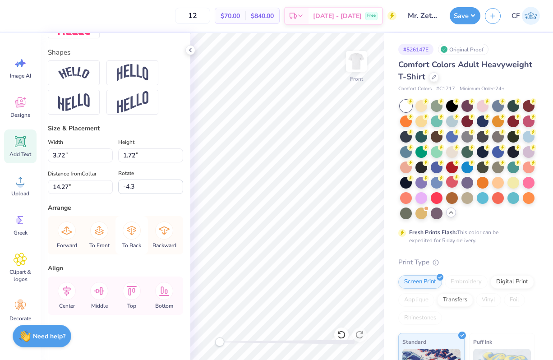
type input "0.0"
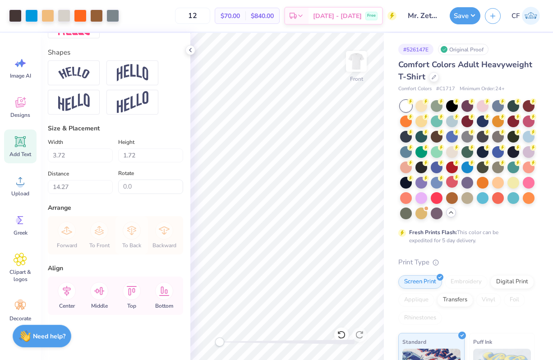
type input "1.99"
type input "1.01"
type input "15.99"
type input "0.0"
type input "3.72"
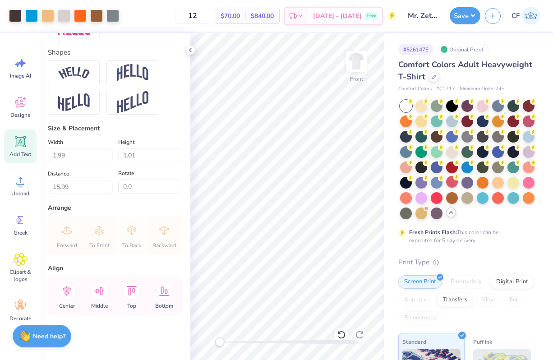
type input "1.72"
type input "14.55"
type input "0.0"
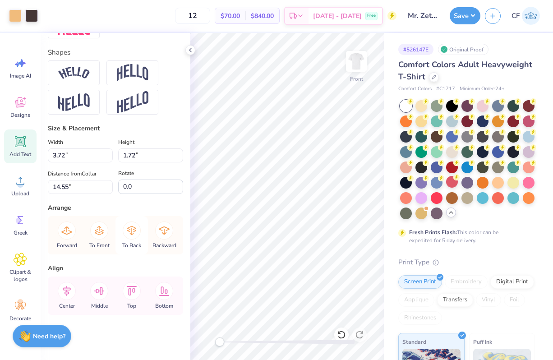
type input "1.99"
type input "1.01"
type input "15.99"
type input "0.8"
type textarea "Fall 2025"
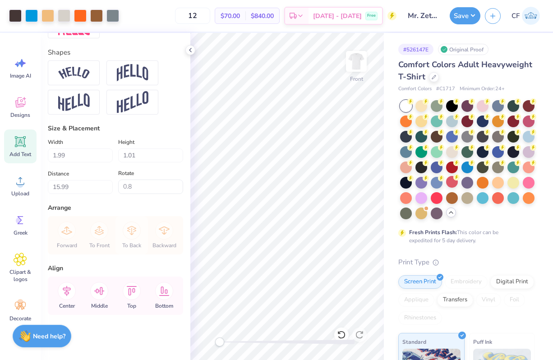
type input "0.0"
type input "3.99"
type input "1.08"
type input "15.96"
type input "0.8"
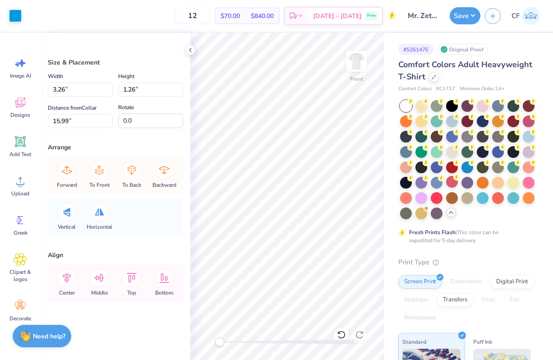
type input "6.45"
type input "2.50"
type input "14.75"
type input "5.75"
type input "2.23"
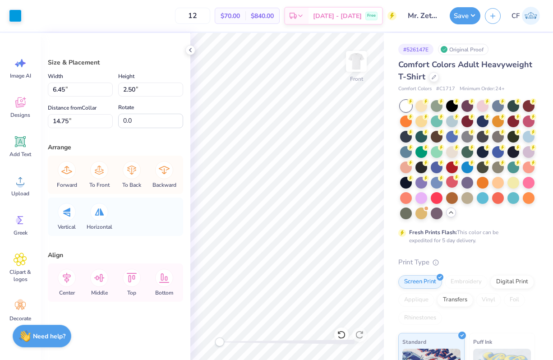
type input "15.02"
click at [65, 281] on icon at bounding box center [67, 278] width 8 height 10
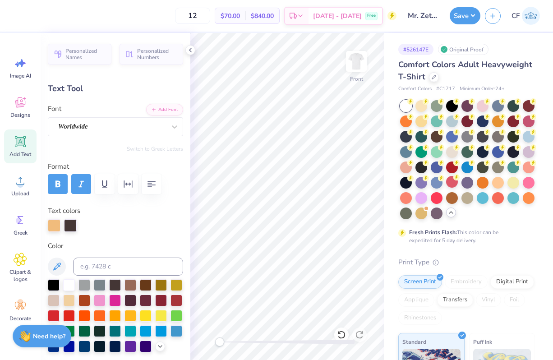
type input "0.0"
drag, startPoint x: 218, startPoint y: 343, endPoint x: 252, endPoint y: 342, distance: 33.8
click at [252, 342] on div "Accessibility label" at bounding box center [248, 341] width 9 height 9
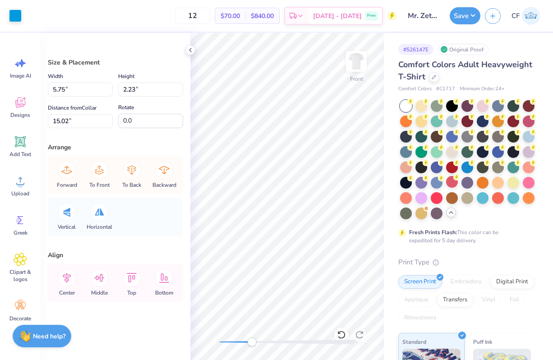
type input "6.4"
type input "2.3"
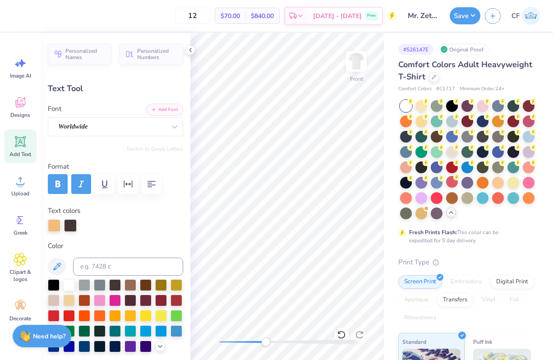
drag, startPoint x: 252, startPoint y: 342, endPoint x: 290, endPoint y: 339, distance: 37.5
click at [290, 340] on div at bounding box center [287, 342] width 135 height 5
click at [190, 46] on div at bounding box center [190, 50] width 10 height 10
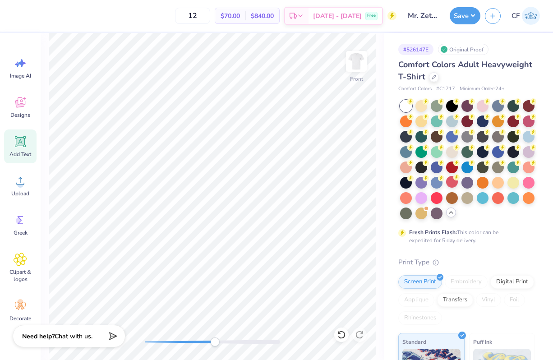
type input "0.0"
drag, startPoint x: 215, startPoint y: 343, endPoint x: 157, endPoint y: 338, distance: 58.0
click at [157, 338] on div "Accessibility label" at bounding box center [157, 341] width 9 height 9
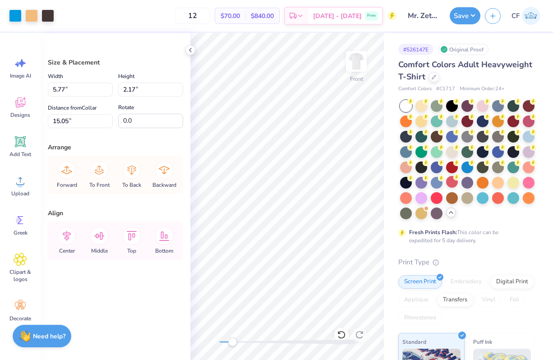
type input "14.79"
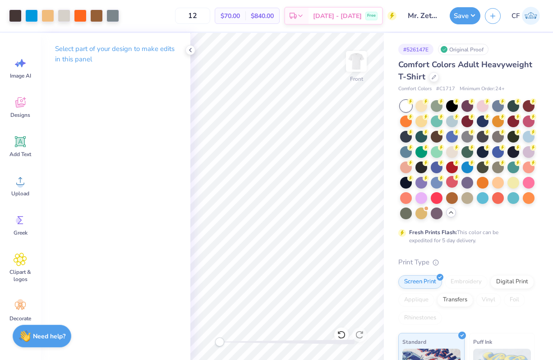
drag, startPoint x: 231, startPoint y: 343, endPoint x: 217, endPoint y: 342, distance: 13.6
click at [217, 342] on div "Accessibility label" at bounding box center [219, 341] width 9 height 9
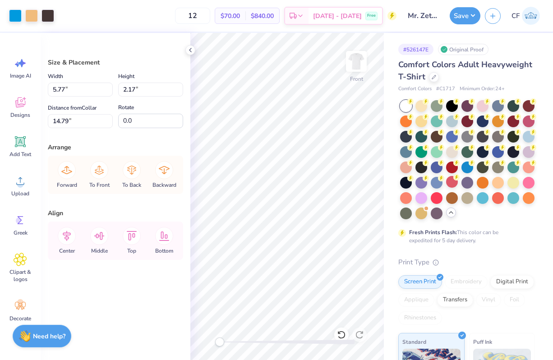
type input "4.50"
type input "1.69"
type input "14.76"
click at [67, 233] on icon at bounding box center [67, 236] width 8 height 10
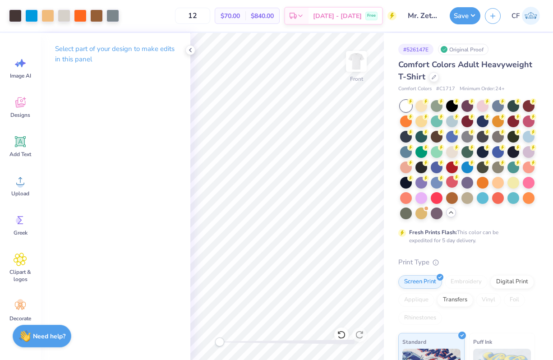
click at [461, 23] on div "Save" at bounding box center [465, 15] width 31 height 17
click at [468, 14] on button "Save" at bounding box center [465, 14] width 31 height 17
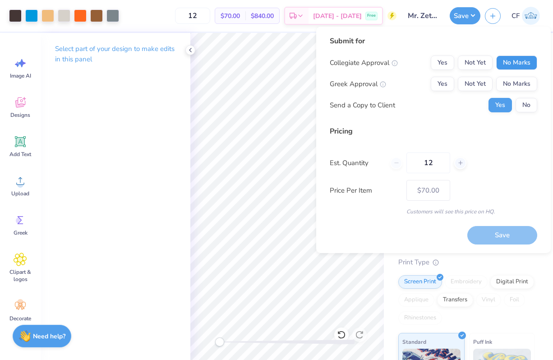
click at [518, 64] on button "No Marks" at bounding box center [516, 62] width 41 height 14
click at [440, 85] on button "Yes" at bounding box center [442, 84] width 23 height 14
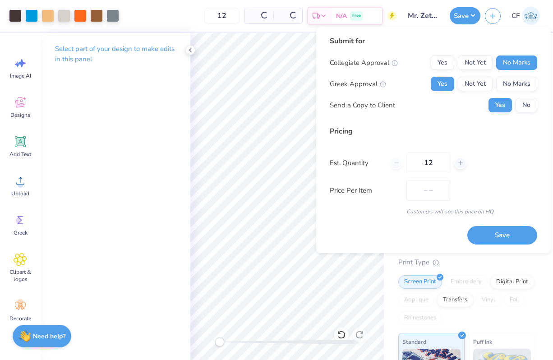
type input "$57.74"
click at [430, 161] on input "12" at bounding box center [429, 162] width 44 height 21
click at [433, 163] on input "12" at bounding box center [429, 162] width 44 height 21
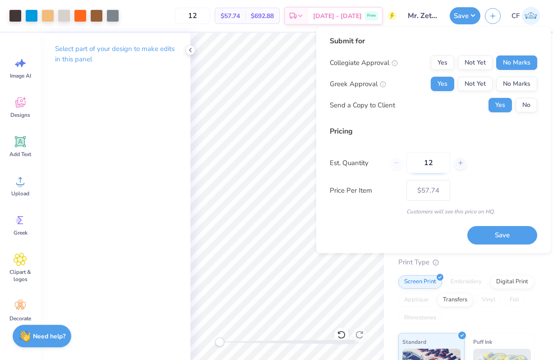
click at [433, 163] on input "12" at bounding box center [429, 162] width 44 height 21
type input "50"
type input "$27.38"
type input "50"
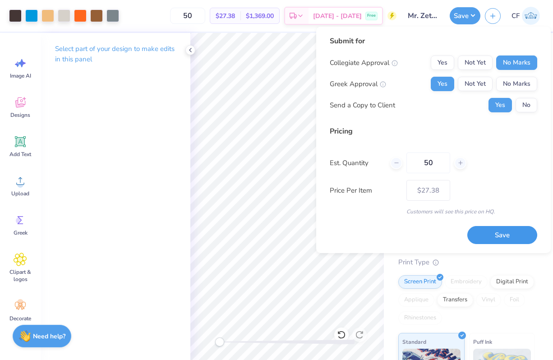
click at [490, 243] on button "Save" at bounding box center [502, 235] width 70 height 18
type input "– –"
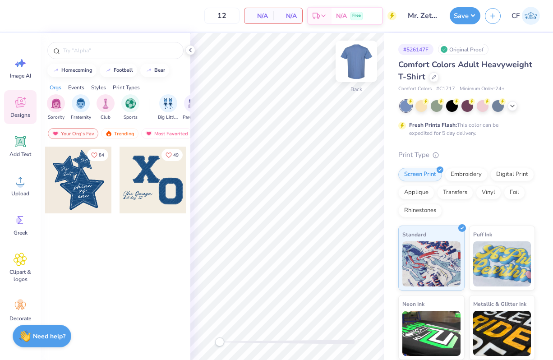
click at [360, 64] on img at bounding box center [356, 61] width 36 height 36
click at [485, 106] on div at bounding box center [483, 105] width 12 height 12
click at [122, 131] on div "Trending" at bounding box center [119, 133] width 37 height 11
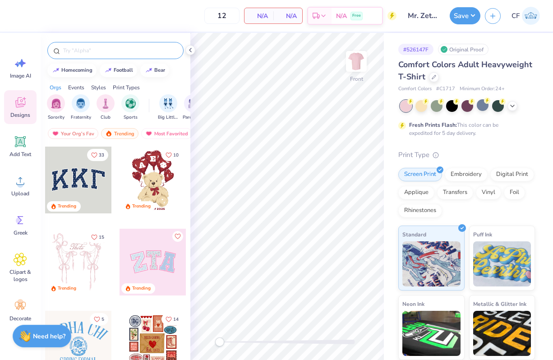
click at [111, 44] on div at bounding box center [115, 50] width 136 height 17
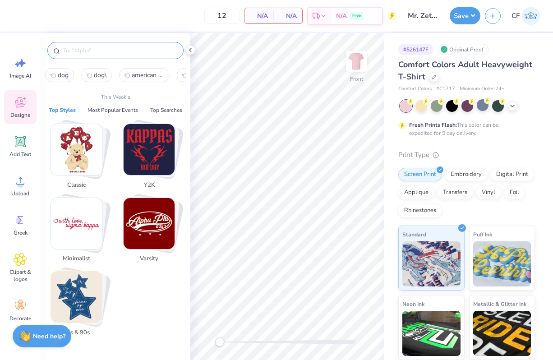
click at [105, 51] on input "text" at bounding box center [119, 50] width 115 height 9
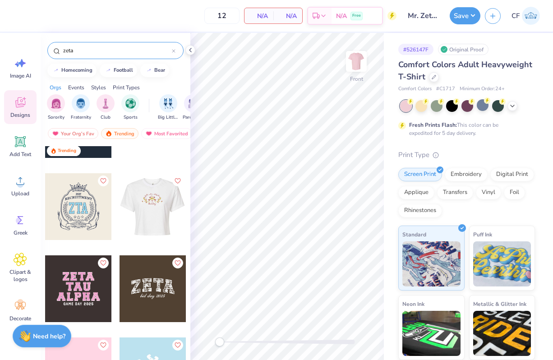
scroll to position [57, 0]
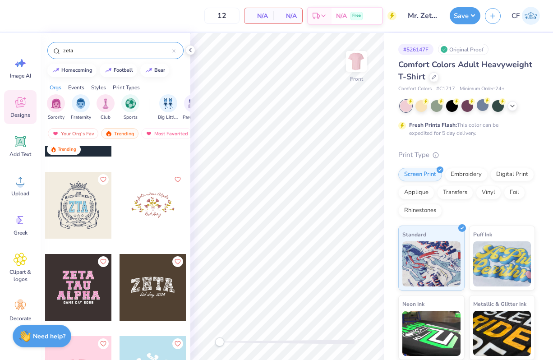
type input "zeta"
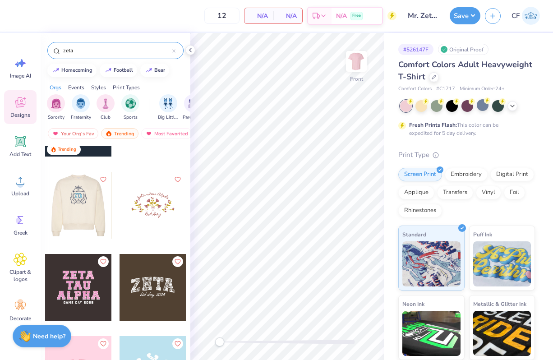
click at [45, 207] on div at bounding box center [11, 205] width 67 height 67
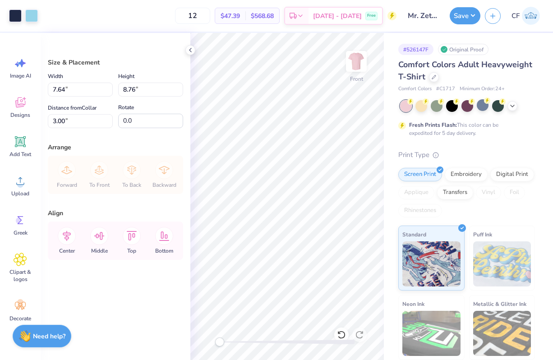
type input "9.57"
type input "10.97"
type input "12.00"
type input "13.76"
click at [65, 240] on icon at bounding box center [67, 236] width 18 height 18
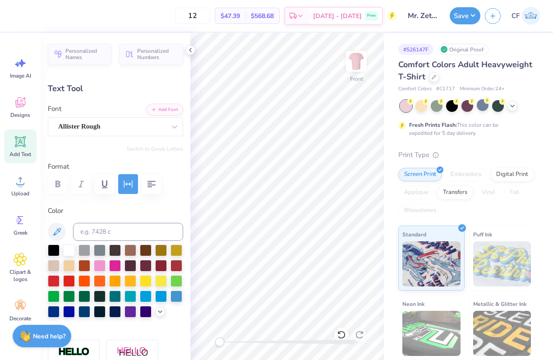
scroll to position [0, 0]
type textarea "MR. [GEOGRAPHIC_DATA]"
type input "5.12"
type input "1.07"
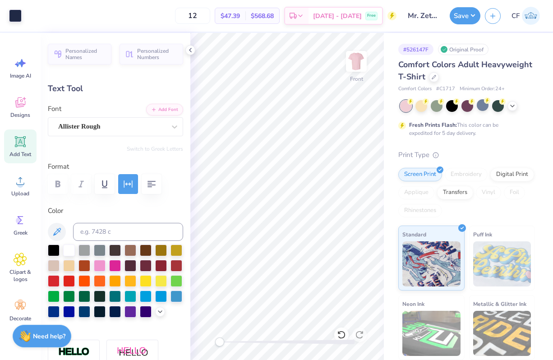
type input "6.99"
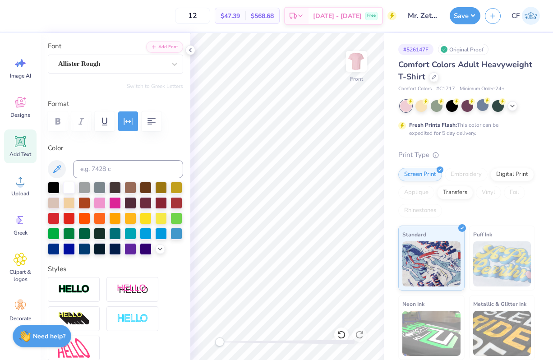
scroll to position [76, 0]
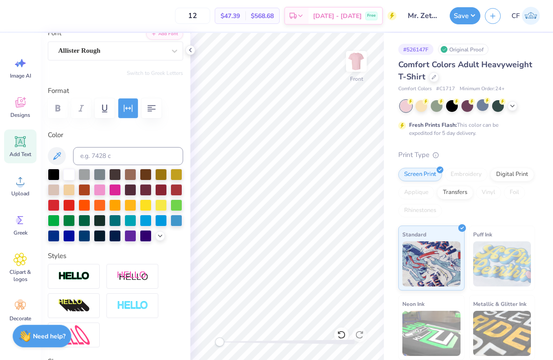
click at [126, 106] on icon "button" at bounding box center [128, 108] width 11 height 11
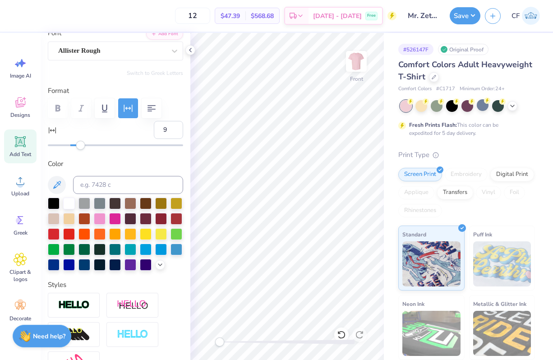
type input "10"
click at [81, 149] on div "Accessibility label" at bounding box center [81, 145] width 9 height 9
type input "5.48"
type input "1.10"
type input "6.98"
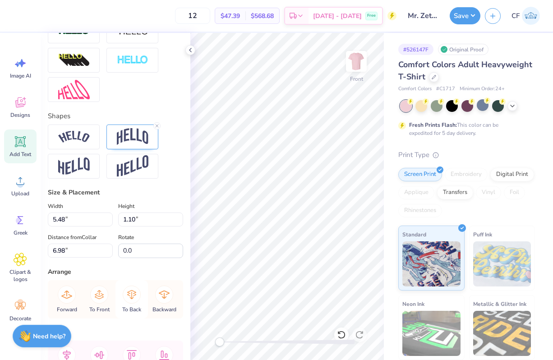
scroll to position [414, 0]
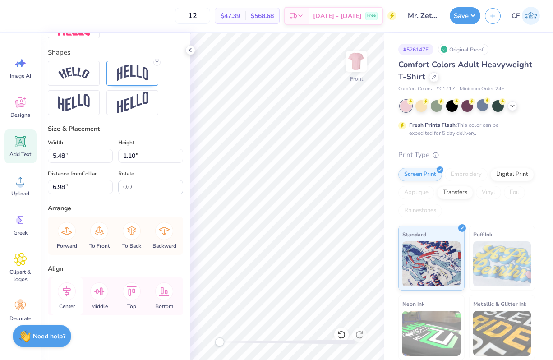
click at [67, 293] on icon at bounding box center [67, 291] width 18 height 18
type input "1.54"
type input "0.55"
type input "6.01"
type input "0"
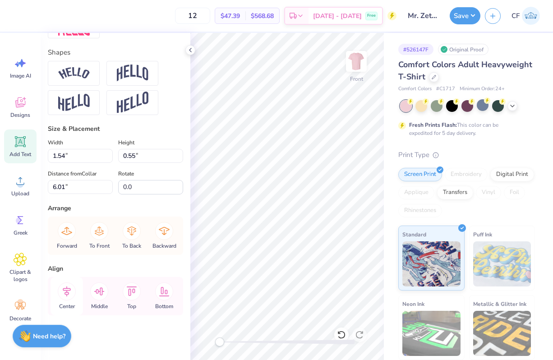
click at [65, 290] on icon at bounding box center [67, 291] width 8 height 10
click at [512, 109] on div at bounding box center [513, 105] width 10 height 10
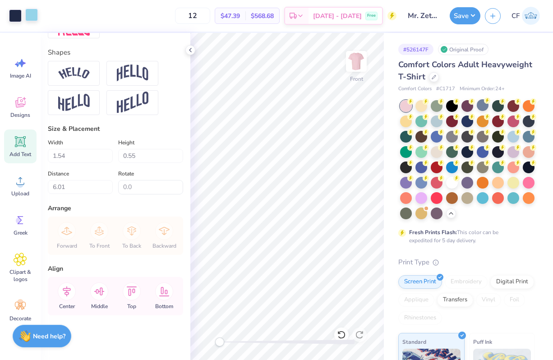
click at [33, 15] on div at bounding box center [31, 15] width 13 height 13
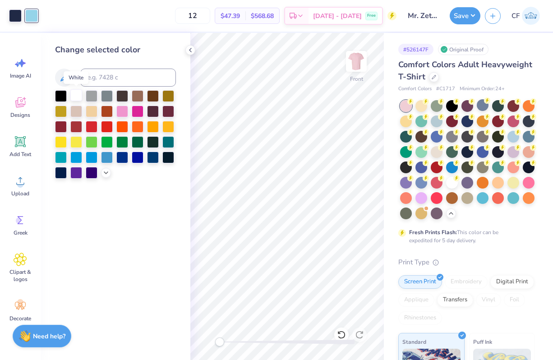
click at [74, 90] on div at bounding box center [76, 95] width 12 height 12
click at [11, 17] on div at bounding box center [15, 15] width 13 height 13
click at [166, 160] on div at bounding box center [168, 157] width 12 height 12
click at [59, 176] on div at bounding box center [61, 172] width 12 height 12
click at [107, 172] on icon at bounding box center [105, 171] width 7 height 7
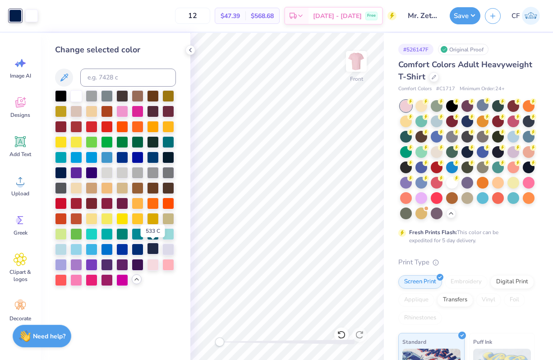
click at [151, 250] on div at bounding box center [153, 249] width 12 height 12
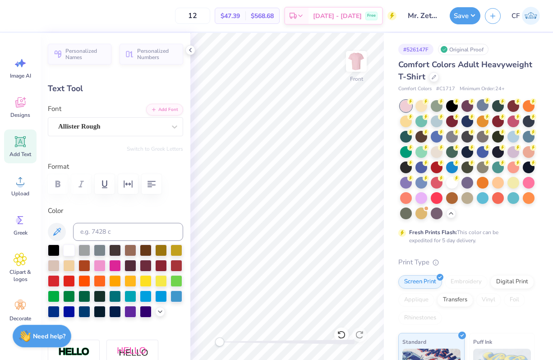
scroll to position [0, 0]
type textarea "T"
type textarea "ETA LAMBDA"
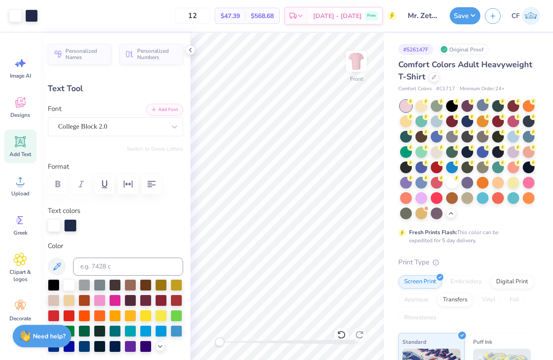
type input "5.51"
type input "3.28"
type input "8.74"
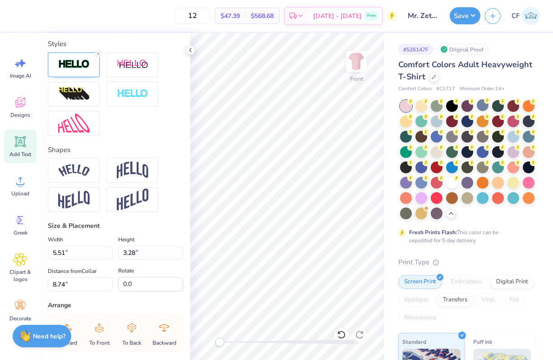
scroll to position [391, 0]
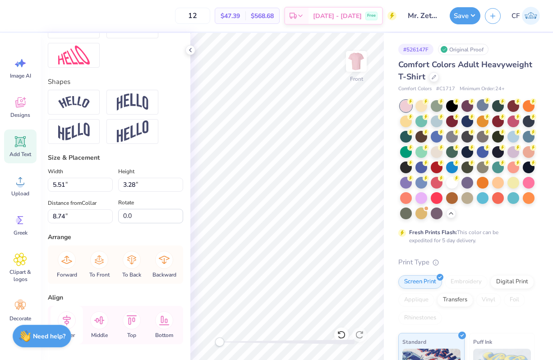
click at [74, 316] on icon at bounding box center [67, 320] width 18 height 18
click at [223, 344] on div "Accessibility label" at bounding box center [222, 341] width 9 height 9
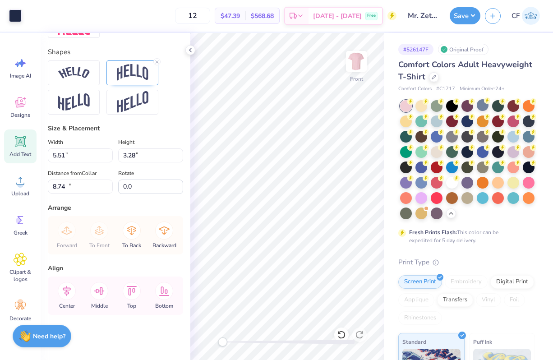
type input "3.58"
type input "0.62"
type input "14.81"
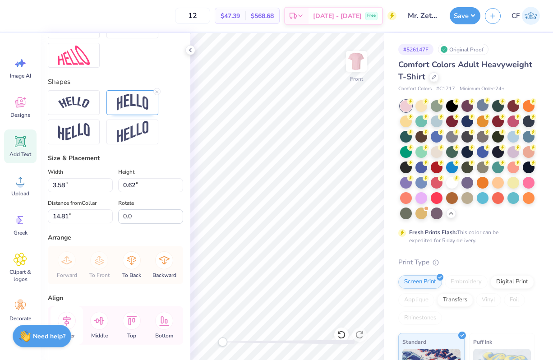
click at [69, 318] on icon at bounding box center [67, 321] width 18 height 18
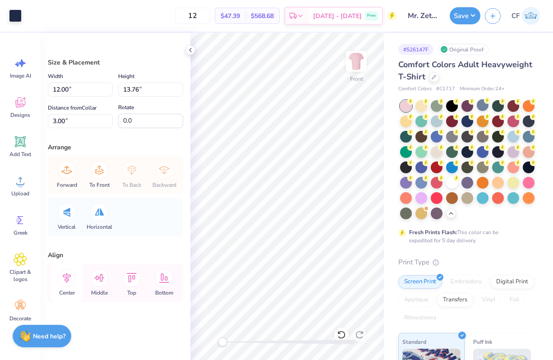
click at [67, 281] on icon at bounding box center [67, 278] width 8 height 10
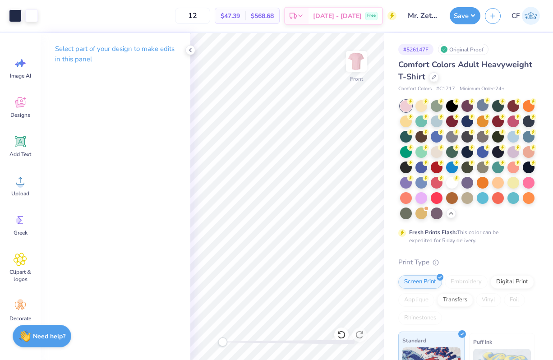
click at [418, 360] on div "Art colors 12 $47.39 Per Item $568.68 Total Est. Delivery [DATE] - [DATE] Free …" at bounding box center [276, 180] width 553 height 360
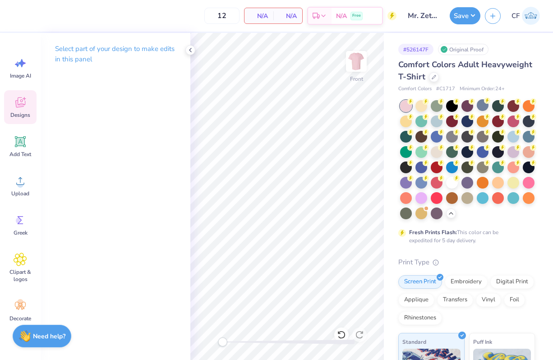
click at [16, 106] on icon at bounding box center [21, 103] width 14 height 14
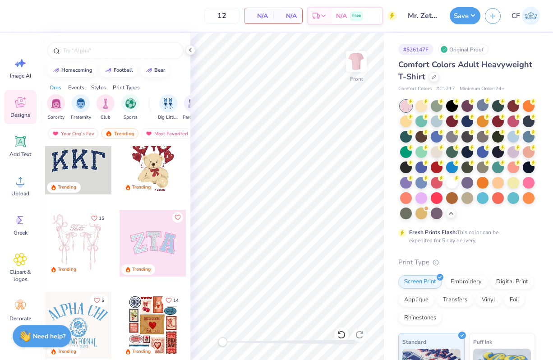
scroll to position [26, 0]
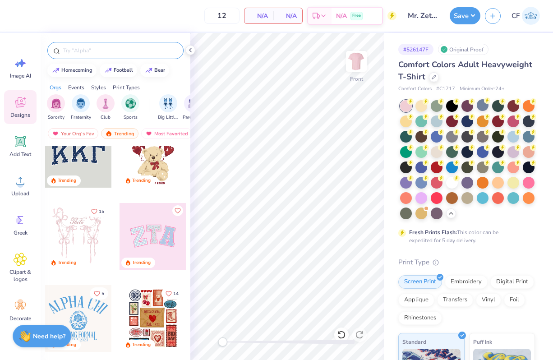
click at [112, 53] on input "text" at bounding box center [119, 50] width 115 height 9
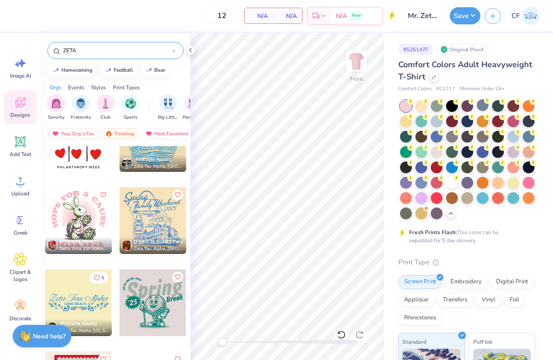
scroll to position [8747, 0]
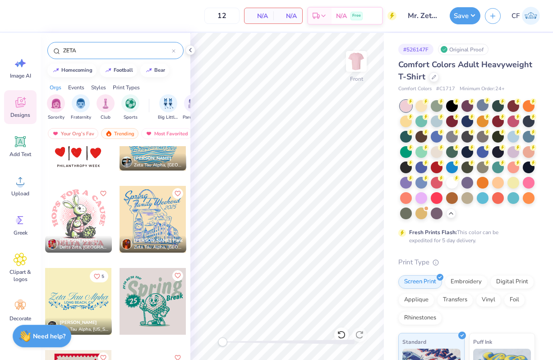
type input "ZETA"
